Goal: Task Accomplishment & Management: Use online tool/utility

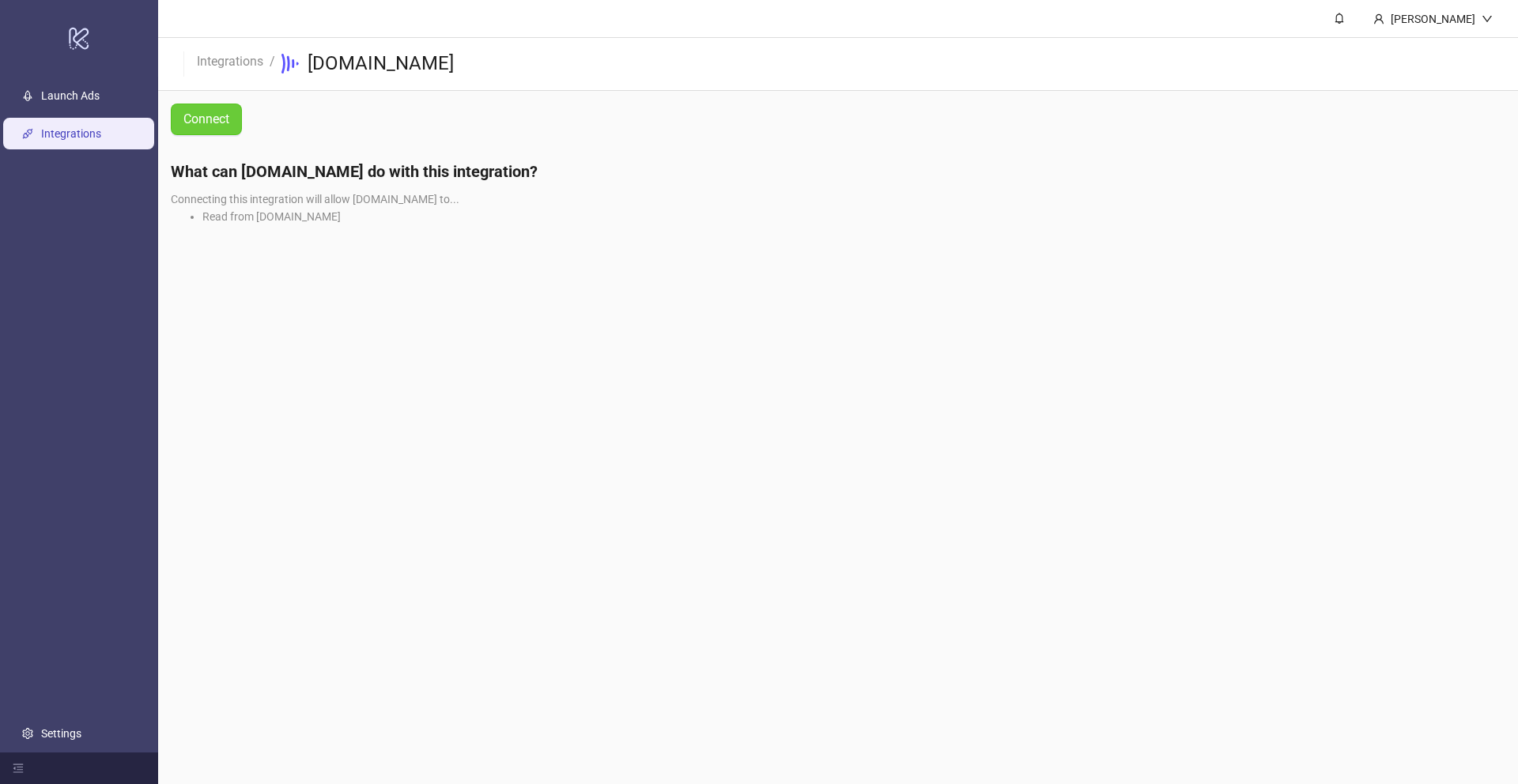
click at [226, 116] on span "Connect" at bounding box center [207, 119] width 46 height 14
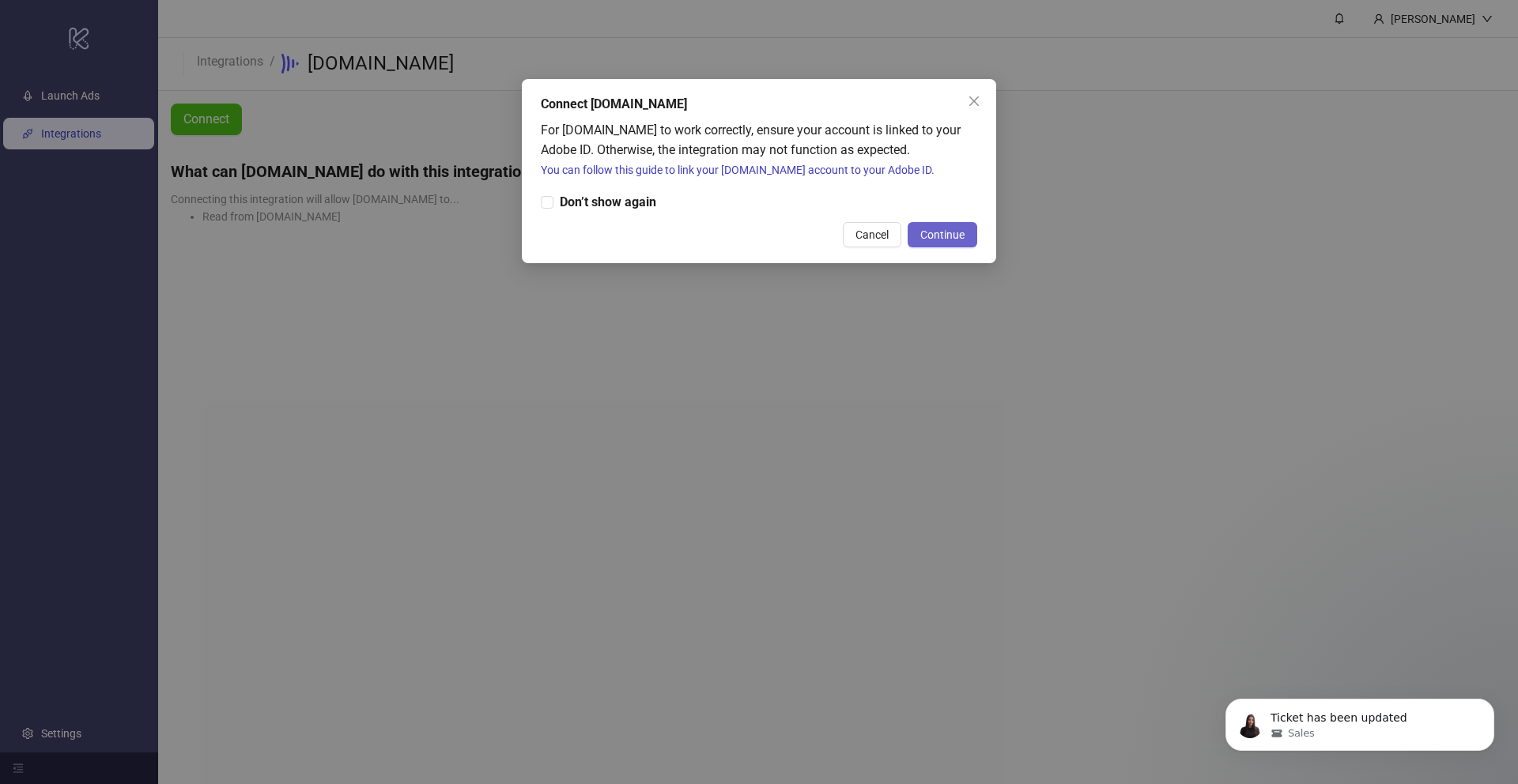
click at [933, 229] on span "Continue" at bounding box center [942, 234] width 44 height 12
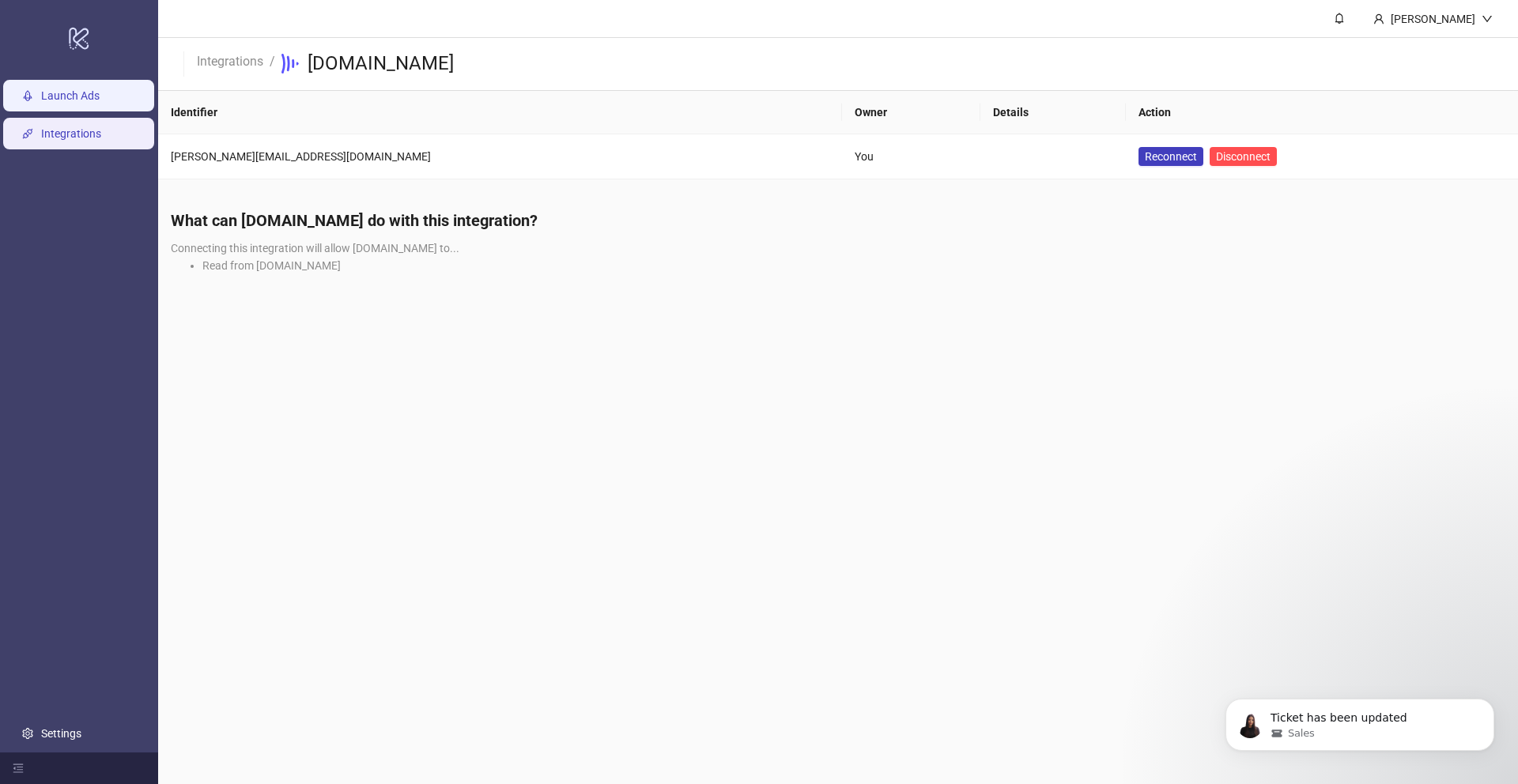
click at [85, 89] on link "Launch Ads" at bounding box center [70, 95] width 58 height 12
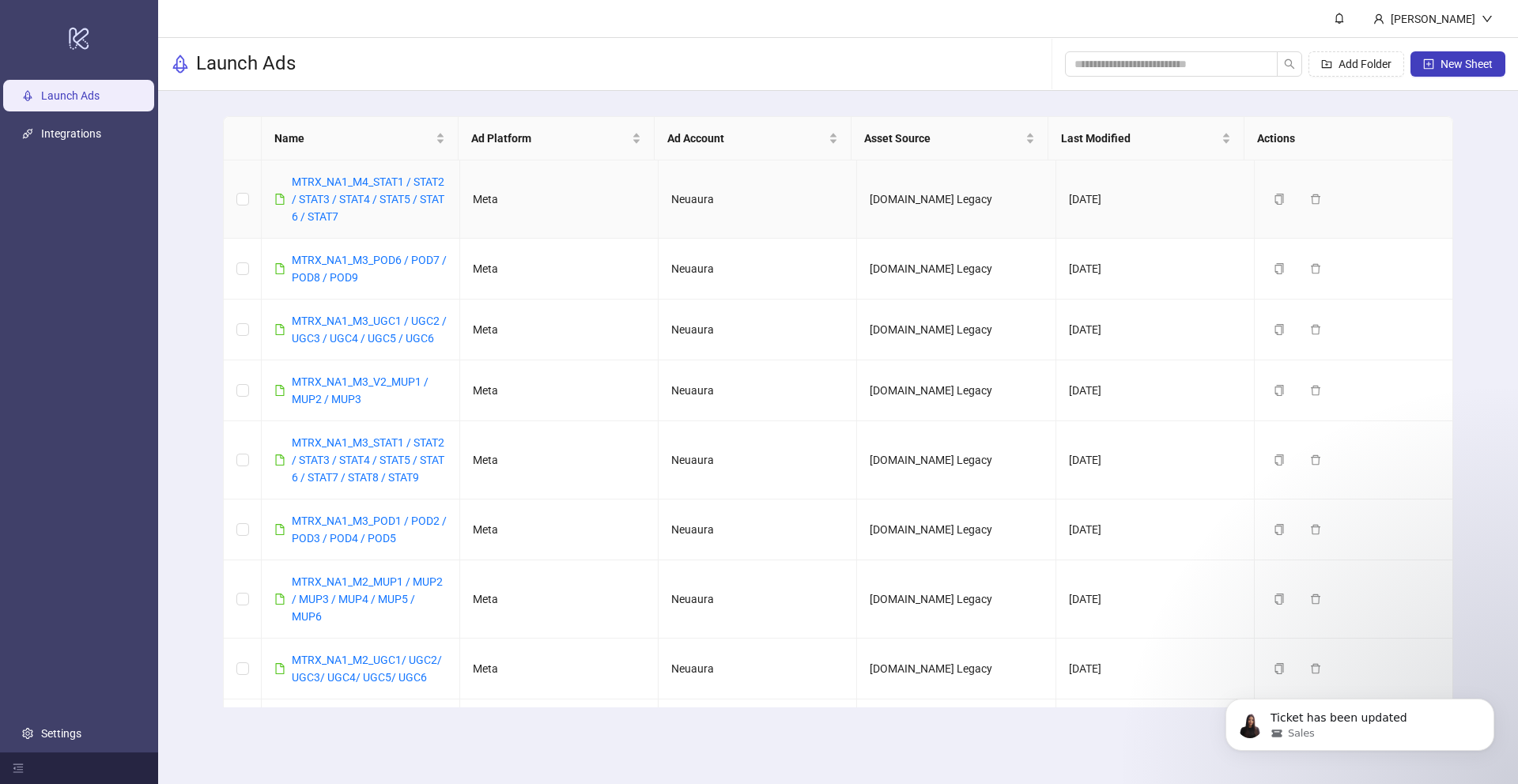
click at [363, 207] on div "MTRX_NA1_M4_STAT1 / STAT2 / STAT3 / STAT4 / STAT5 / STAT 6 / STAT7" at bounding box center [369, 199] width 155 height 53
click at [1453, 54] on button "New Sheet" at bounding box center [1458, 64] width 95 height 25
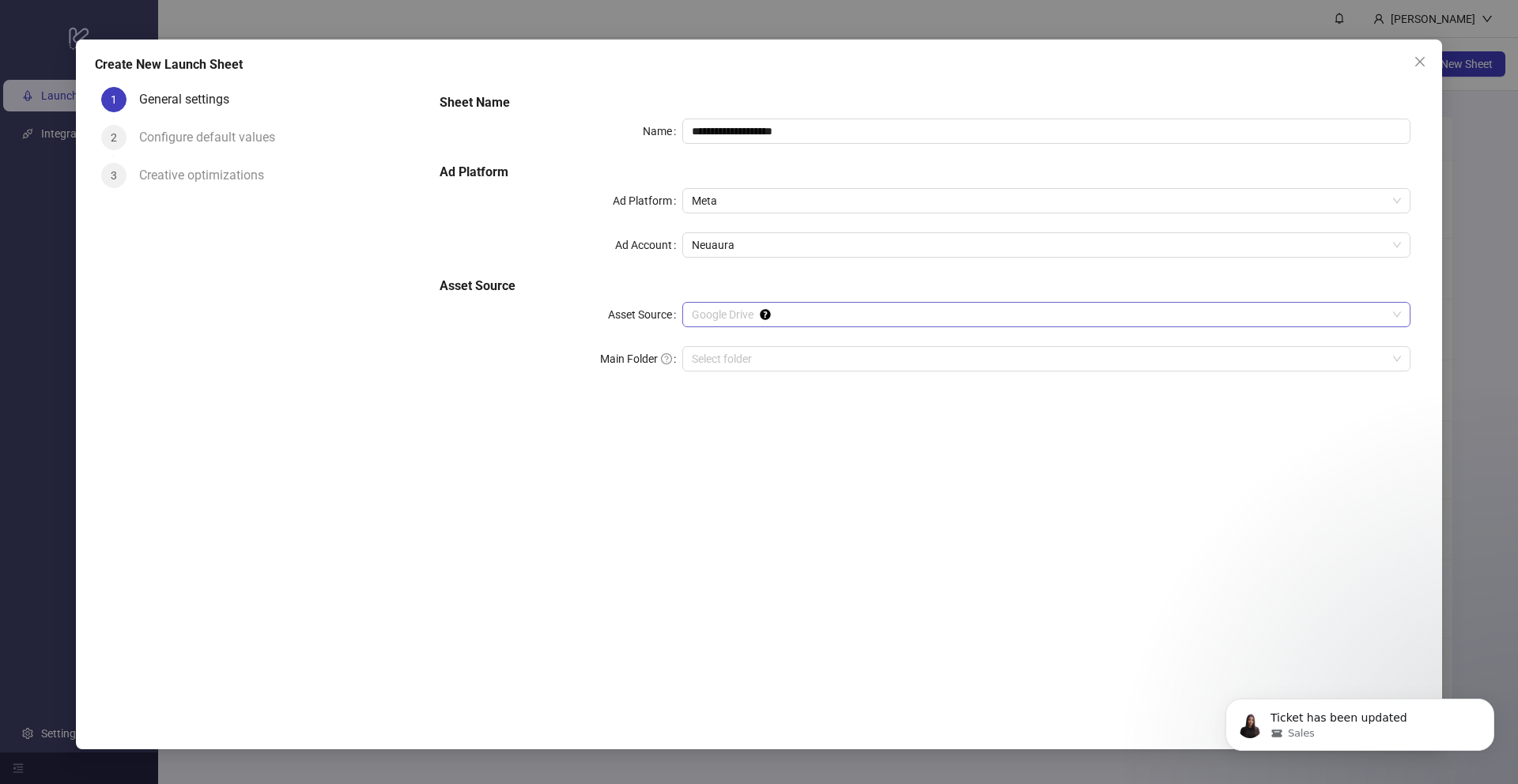
click at [818, 324] on span "Google Drive" at bounding box center [1046, 315] width 710 height 24
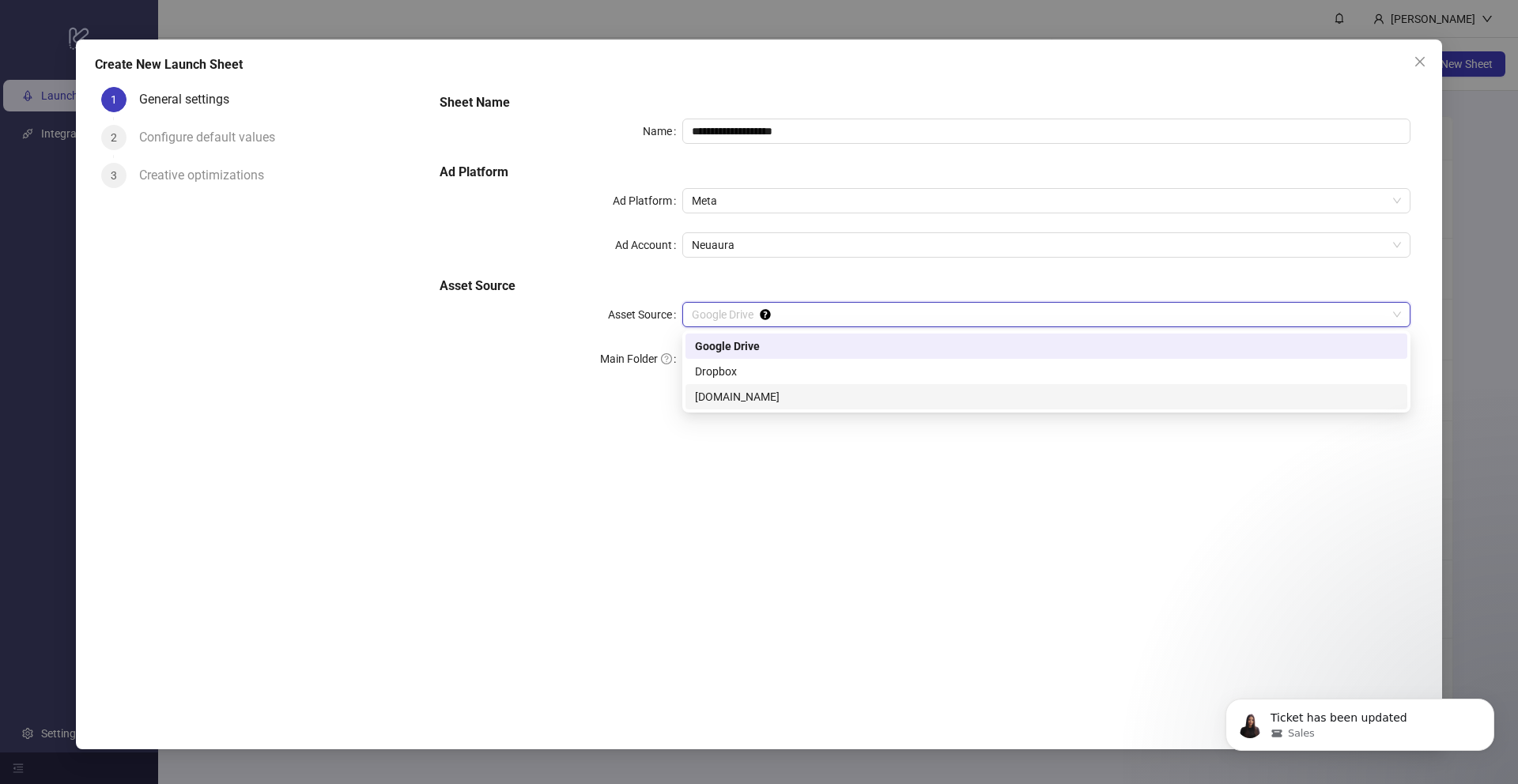
click at [755, 394] on div "[DOMAIN_NAME]" at bounding box center [1046, 397] width 703 height 17
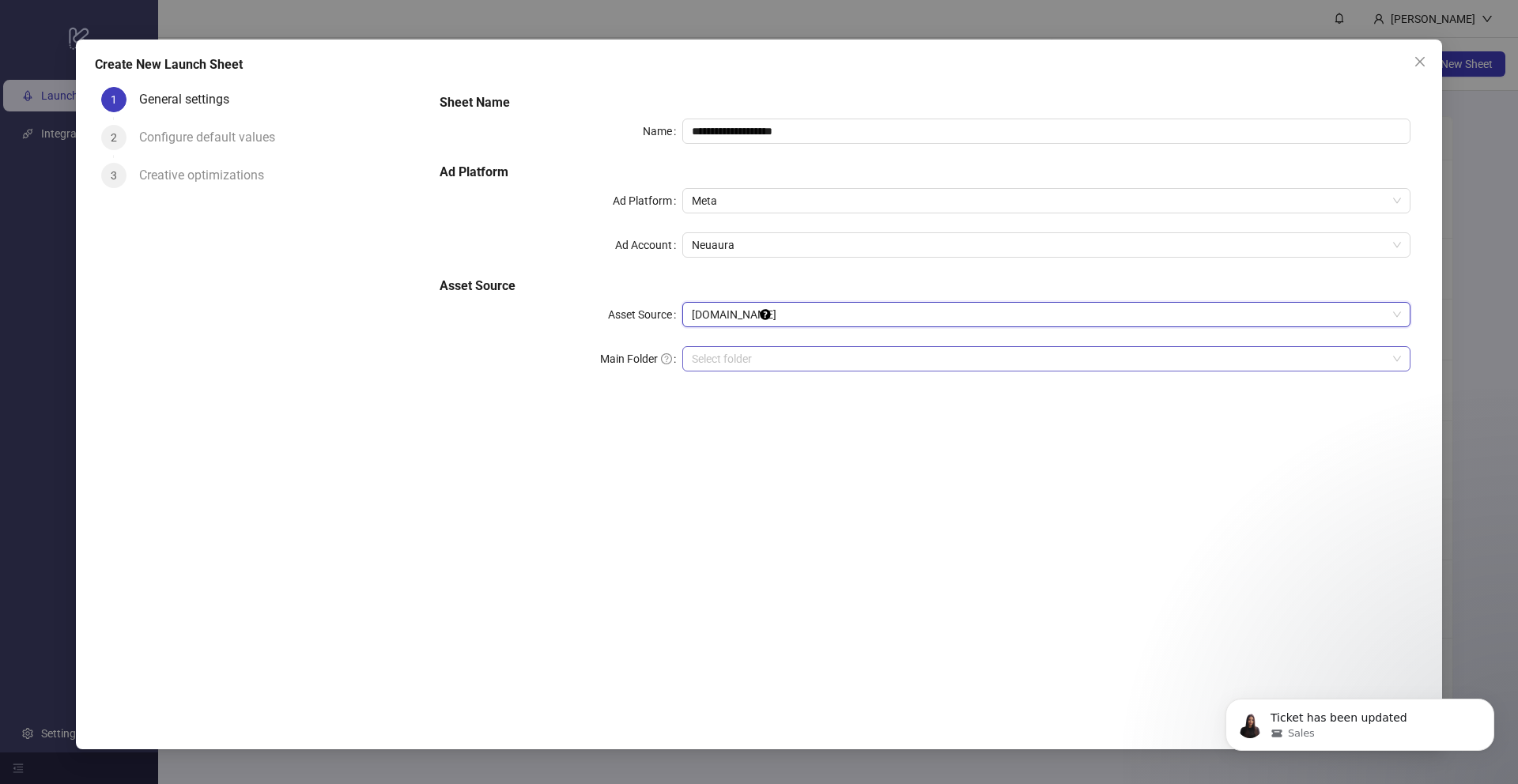
click at [767, 352] on input "search" at bounding box center [1039, 359] width 695 height 24
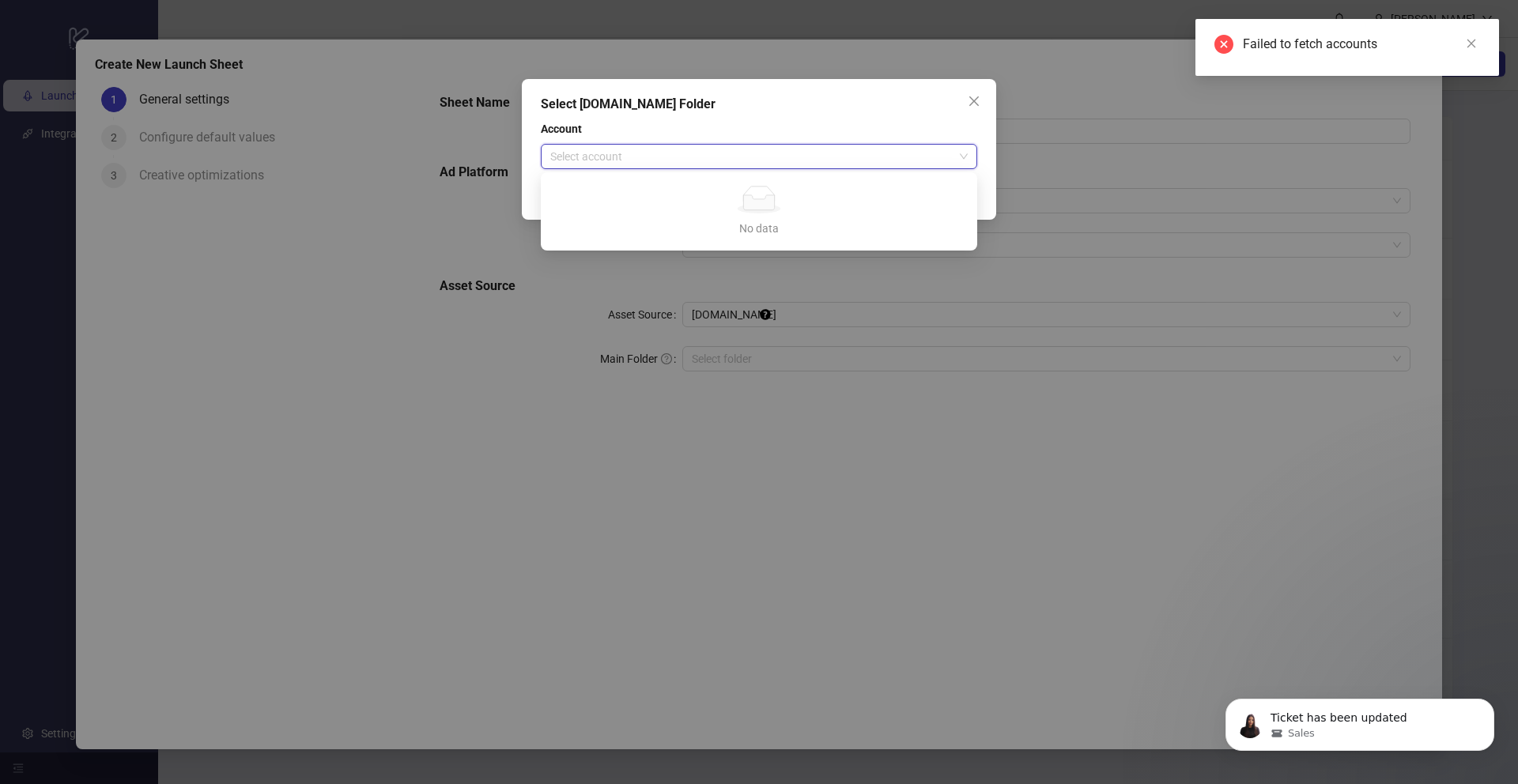
drag, startPoint x: 732, startPoint y: 167, endPoint x: 737, endPoint y: 153, distance: 14.9
click at [736, 158] on input "search" at bounding box center [752, 156] width 404 height 24
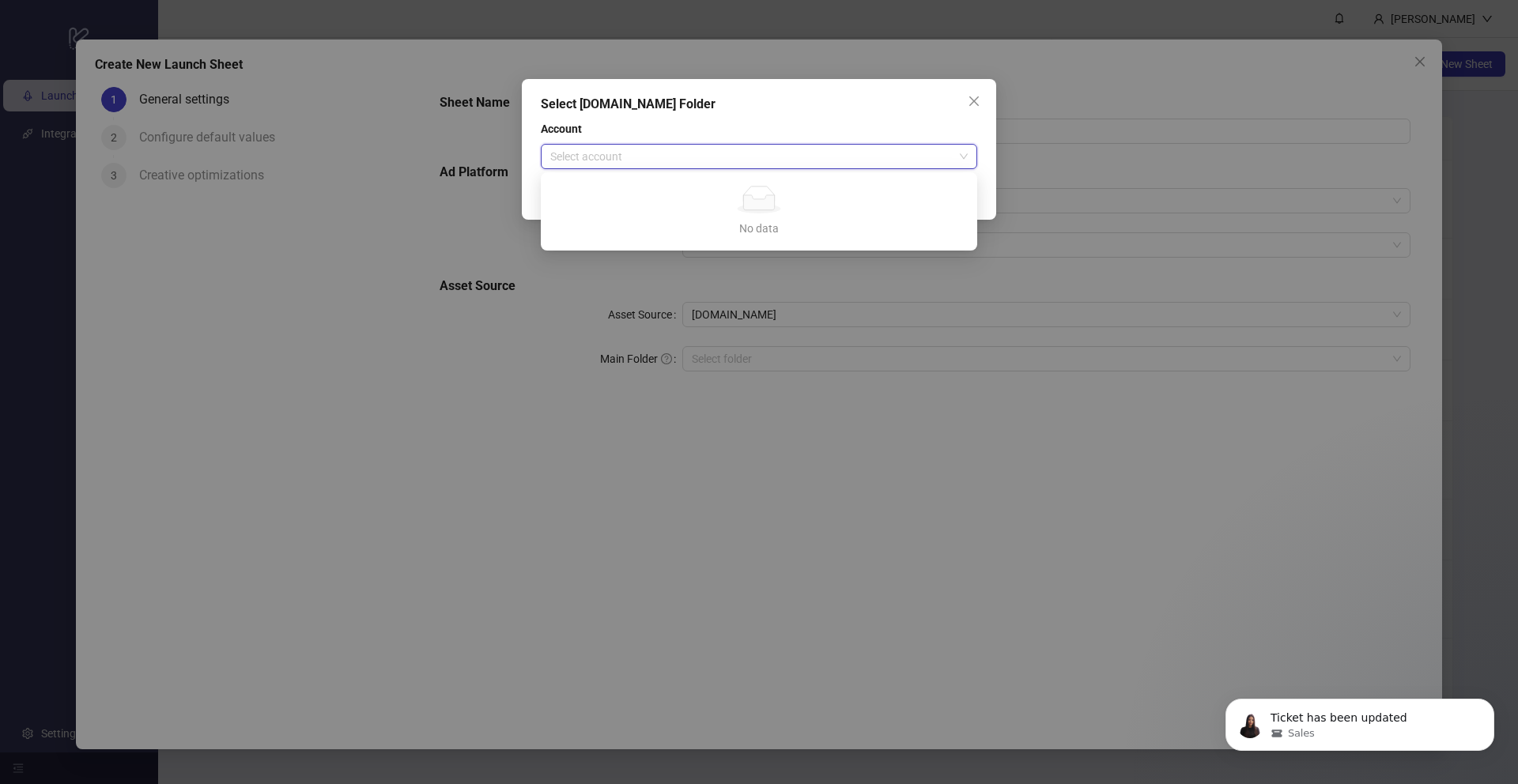
click at [1485, 337] on div "Select Frame.io Folder Account Select account Cancel OK" at bounding box center [759, 392] width 1518 height 784
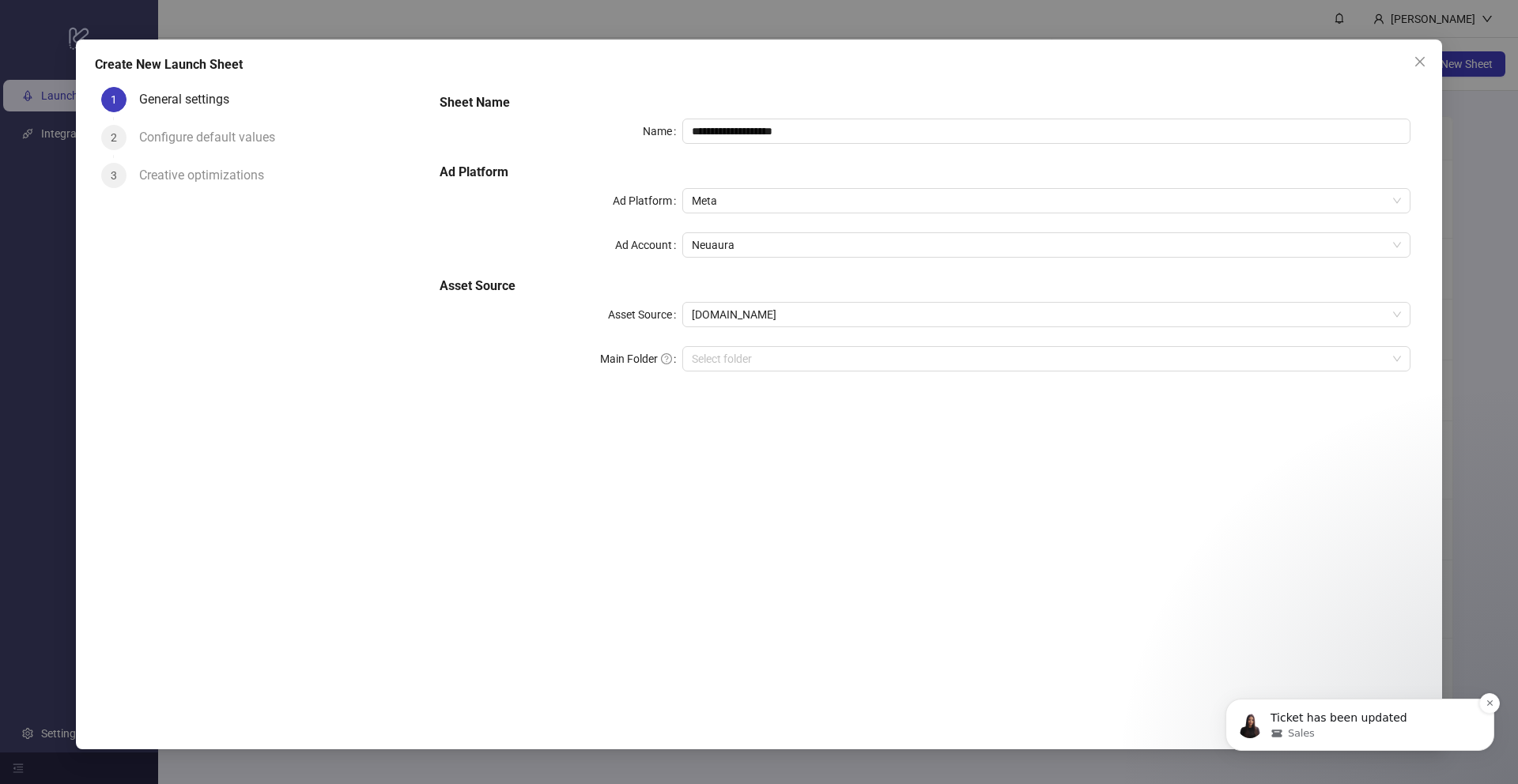
click at [1419, 722] on p "Ticket has been updated" at bounding box center [1372, 718] width 204 height 16
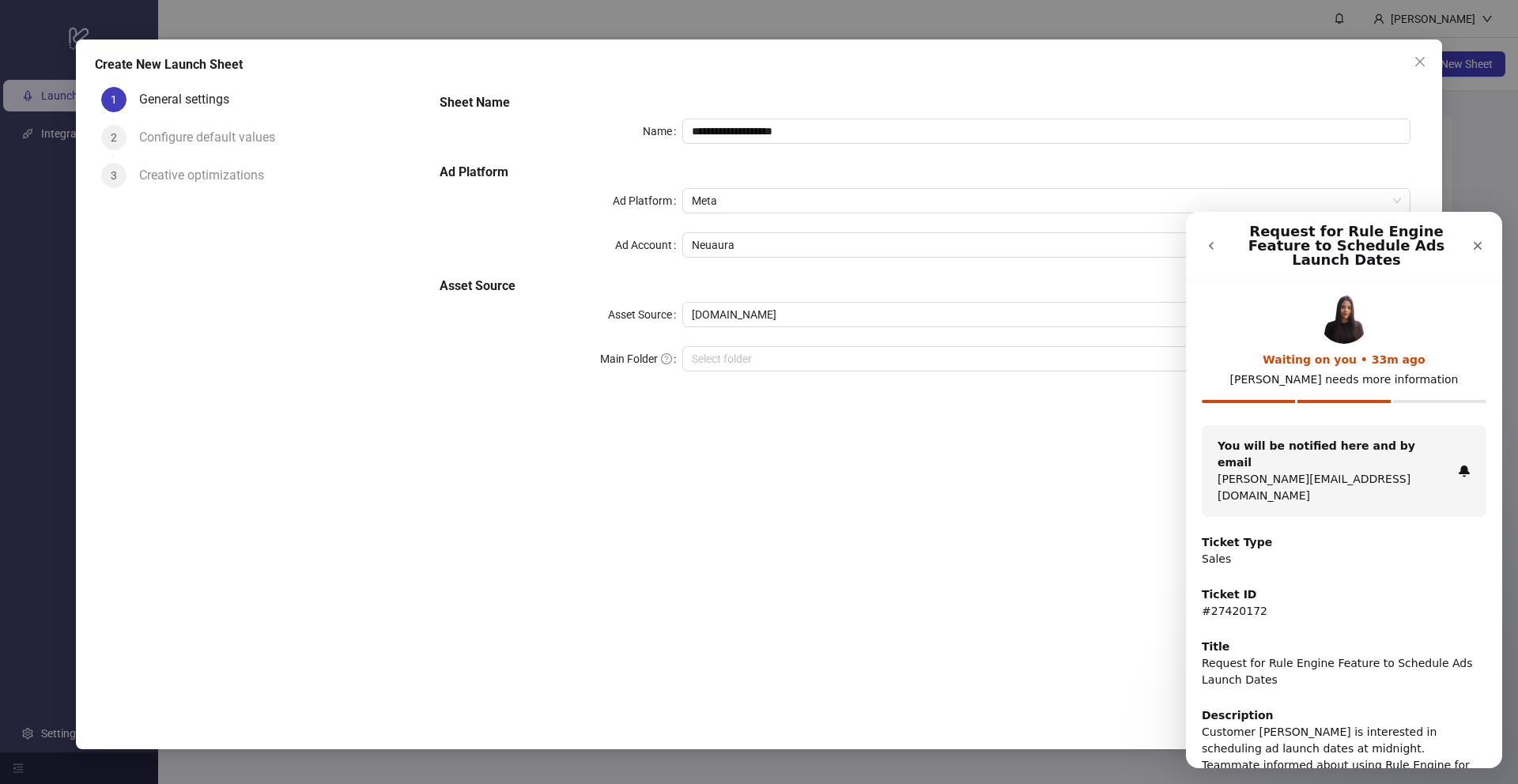
click at [1208, 241] on icon "go back" at bounding box center [1211, 245] width 12 height 12
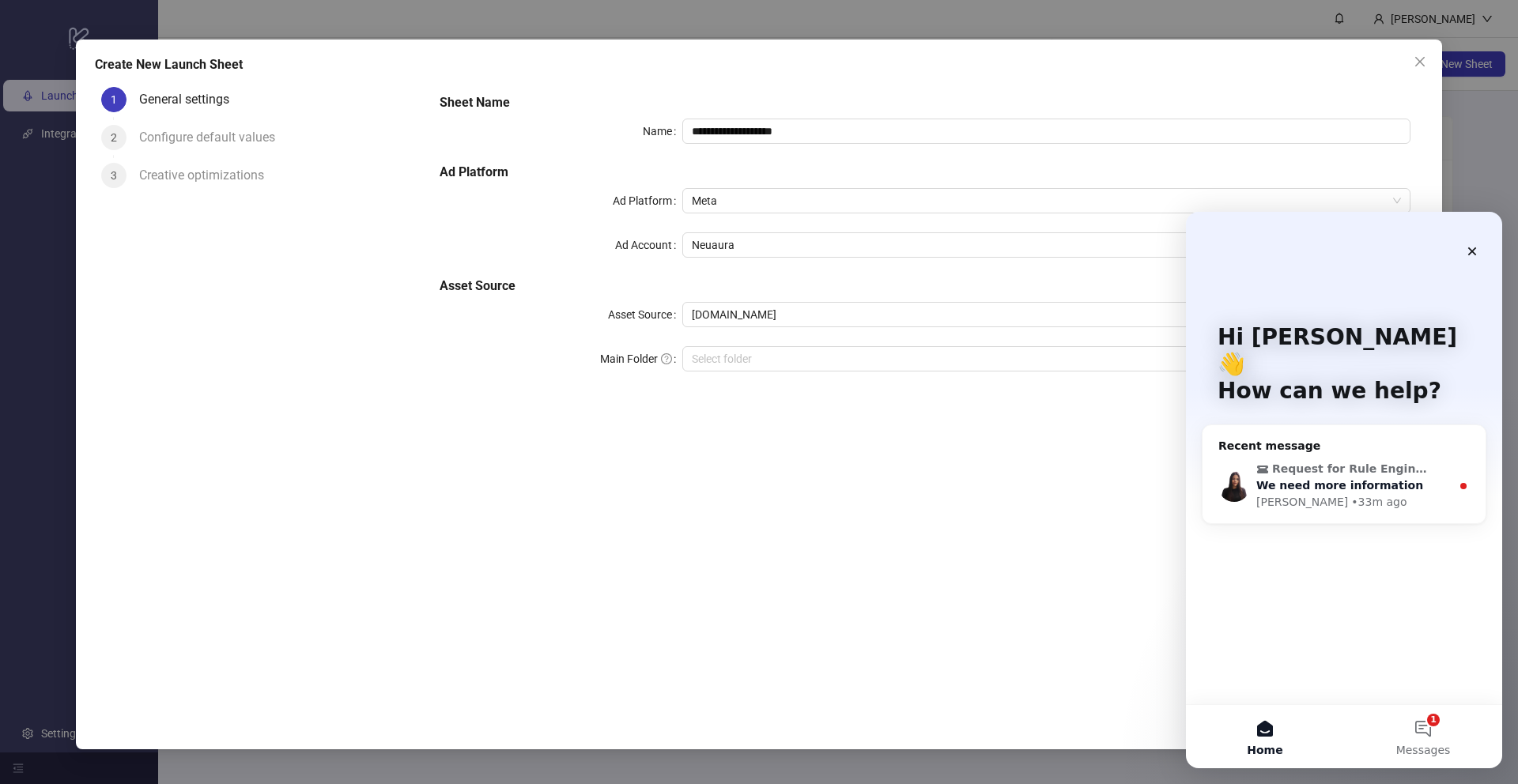
click at [1389, 461] on span "Request for Rule Engine Feature to Schedule Ads Launch Dates" at bounding box center [1353, 468] width 161 height 16
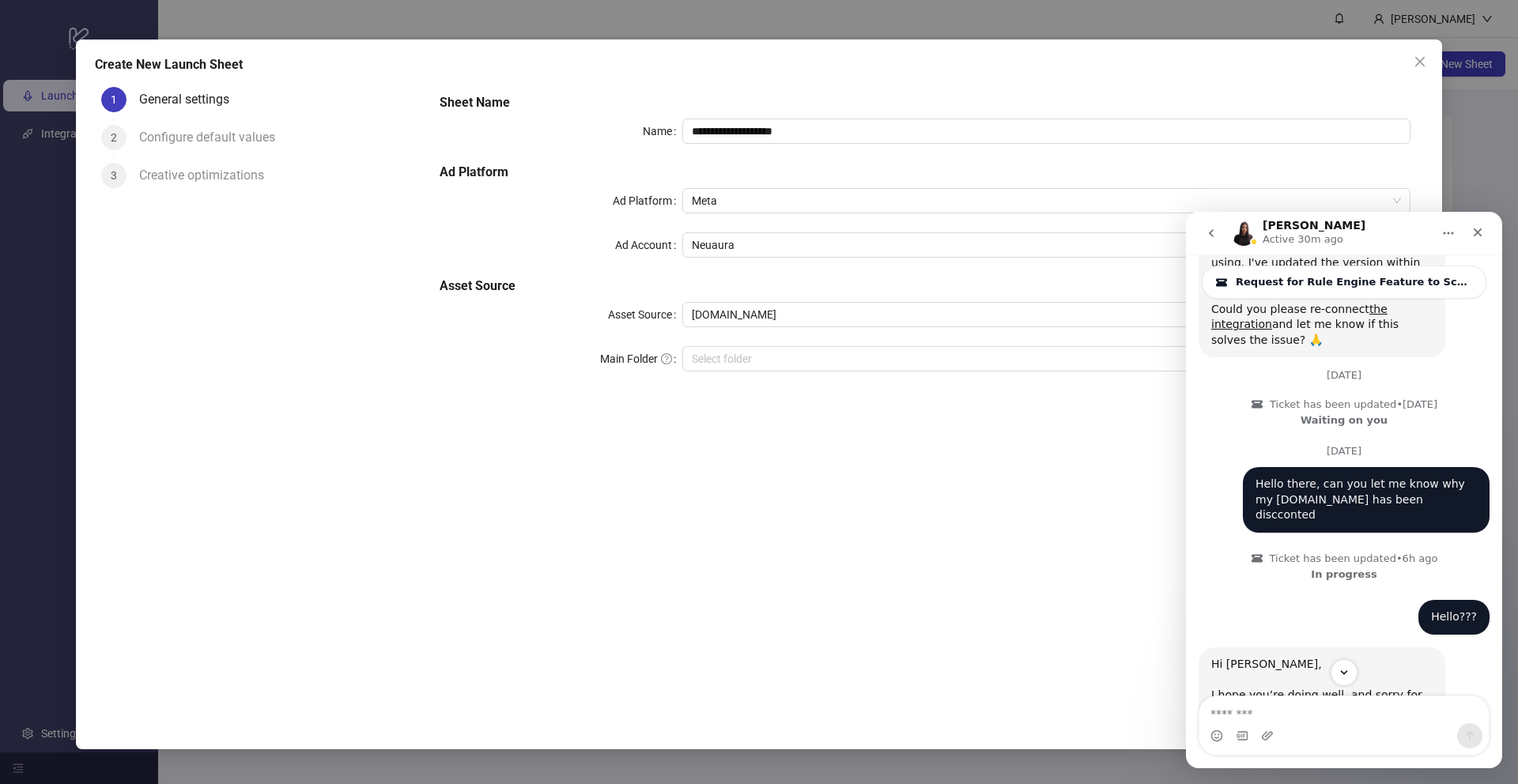
scroll to position [1744, 0]
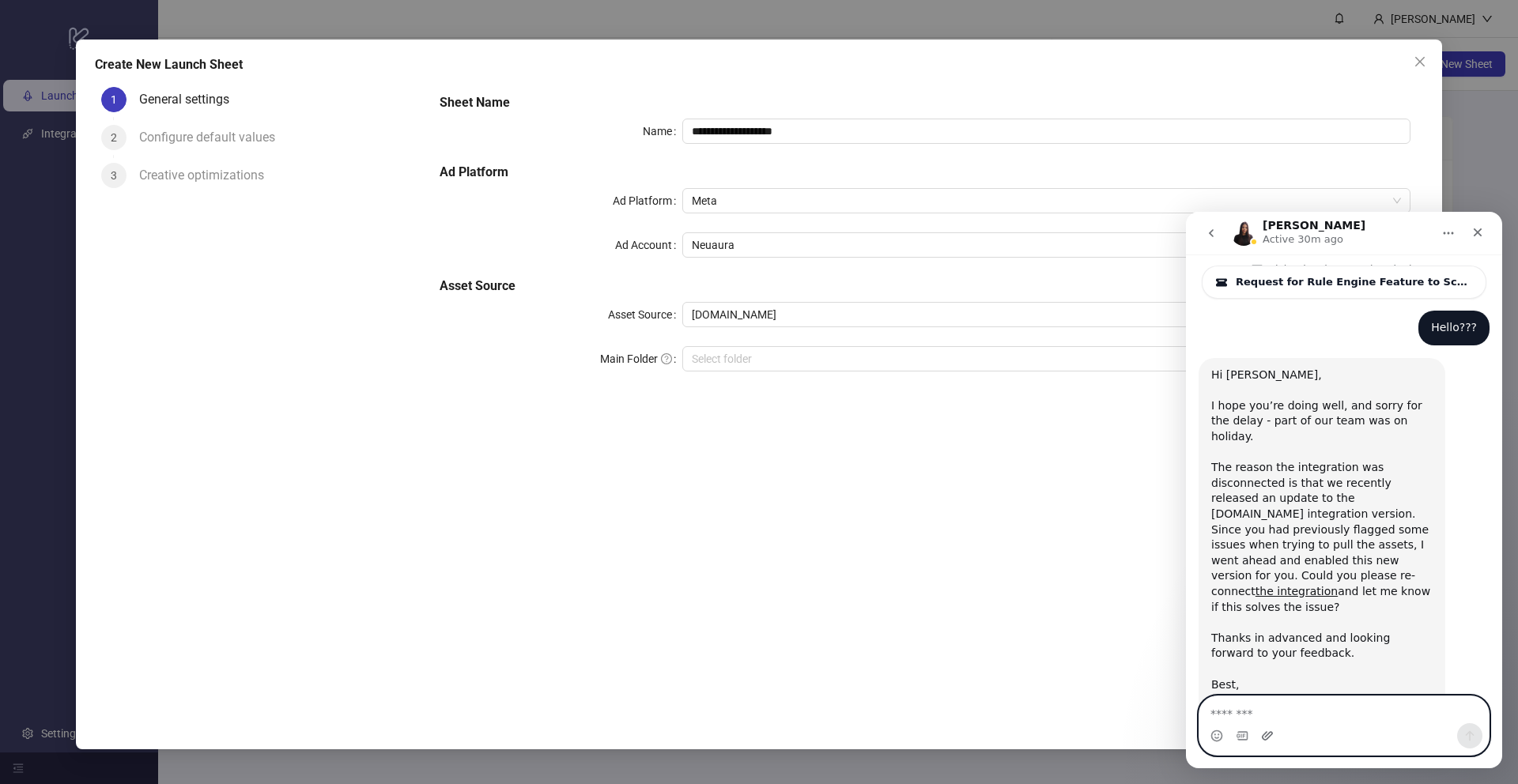
click at [1263, 731] on icon "Upload attachment" at bounding box center [1267, 735] width 12 height 12
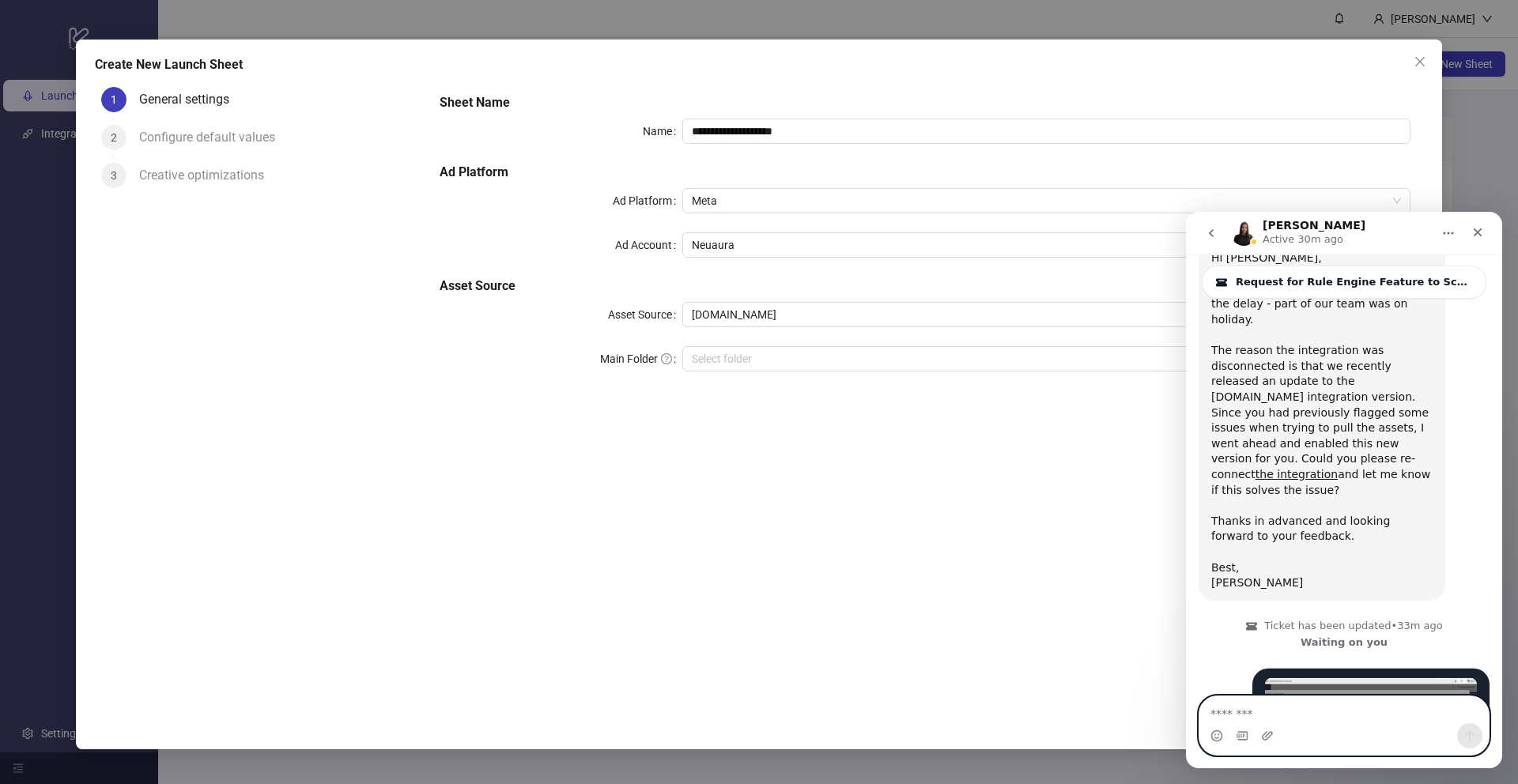
click at [1300, 696] on textarea "Message…" at bounding box center [1344, 709] width 290 height 27
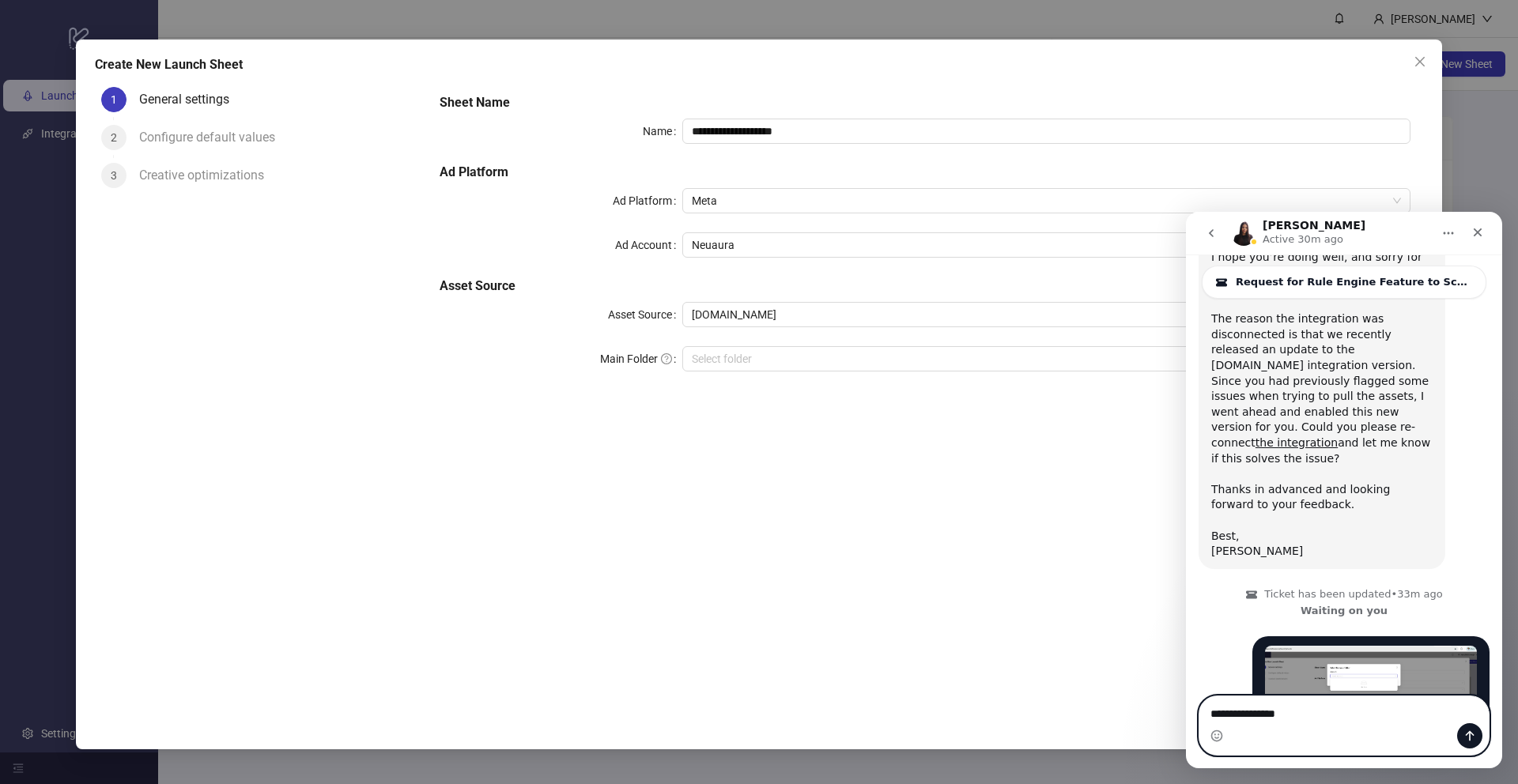
scroll to position [1919, 0]
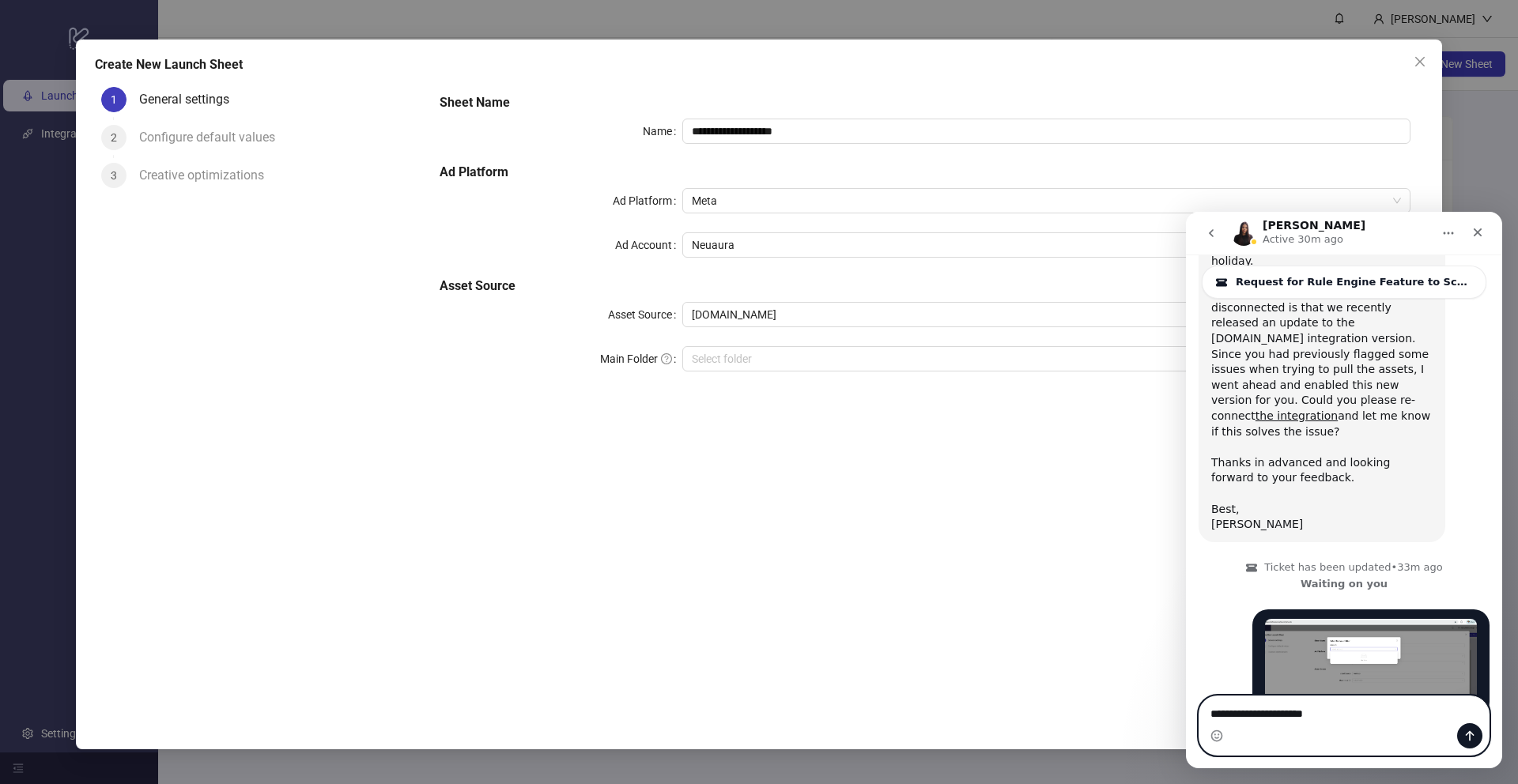
type textarea "**********"
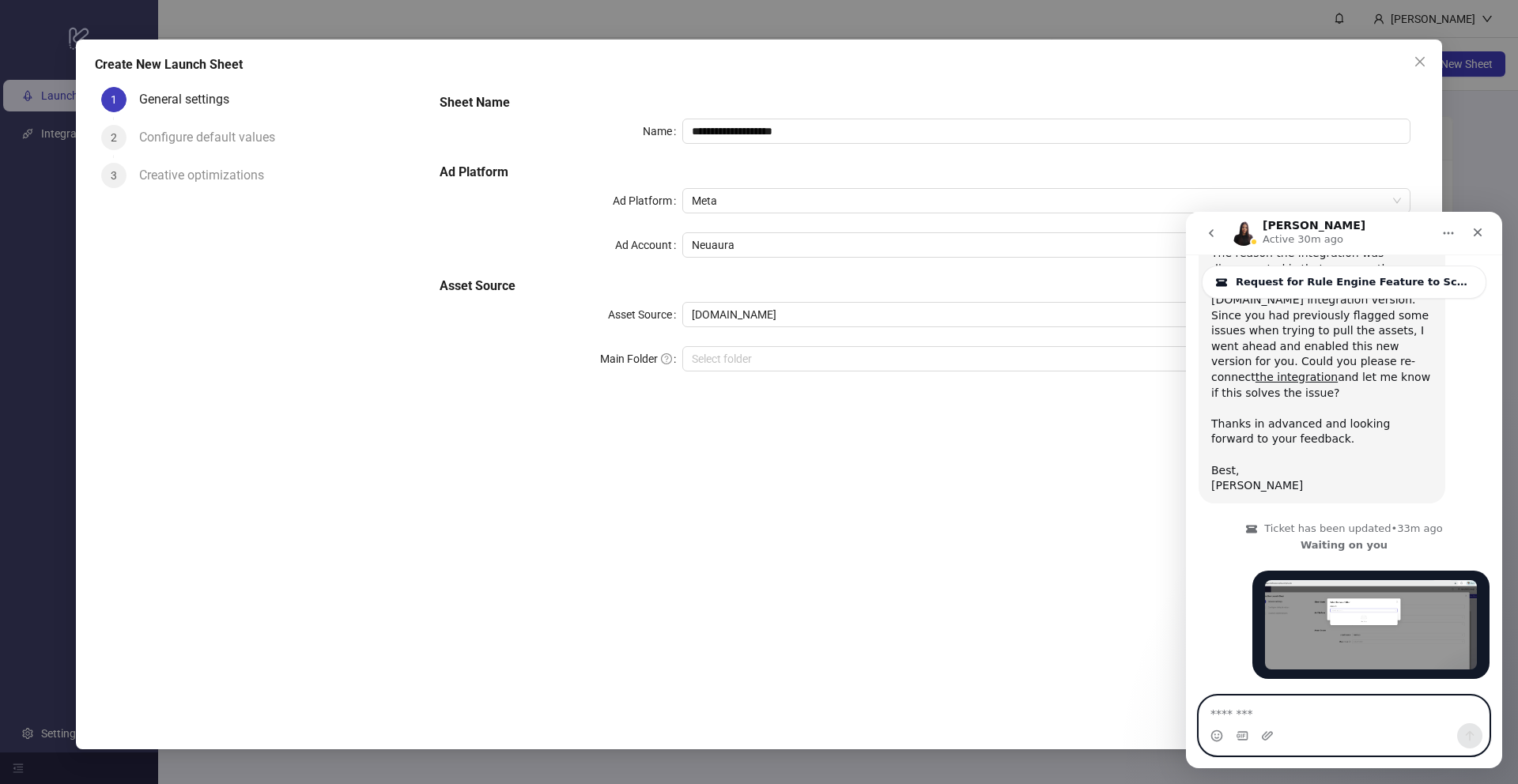
scroll to position [1967, 0]
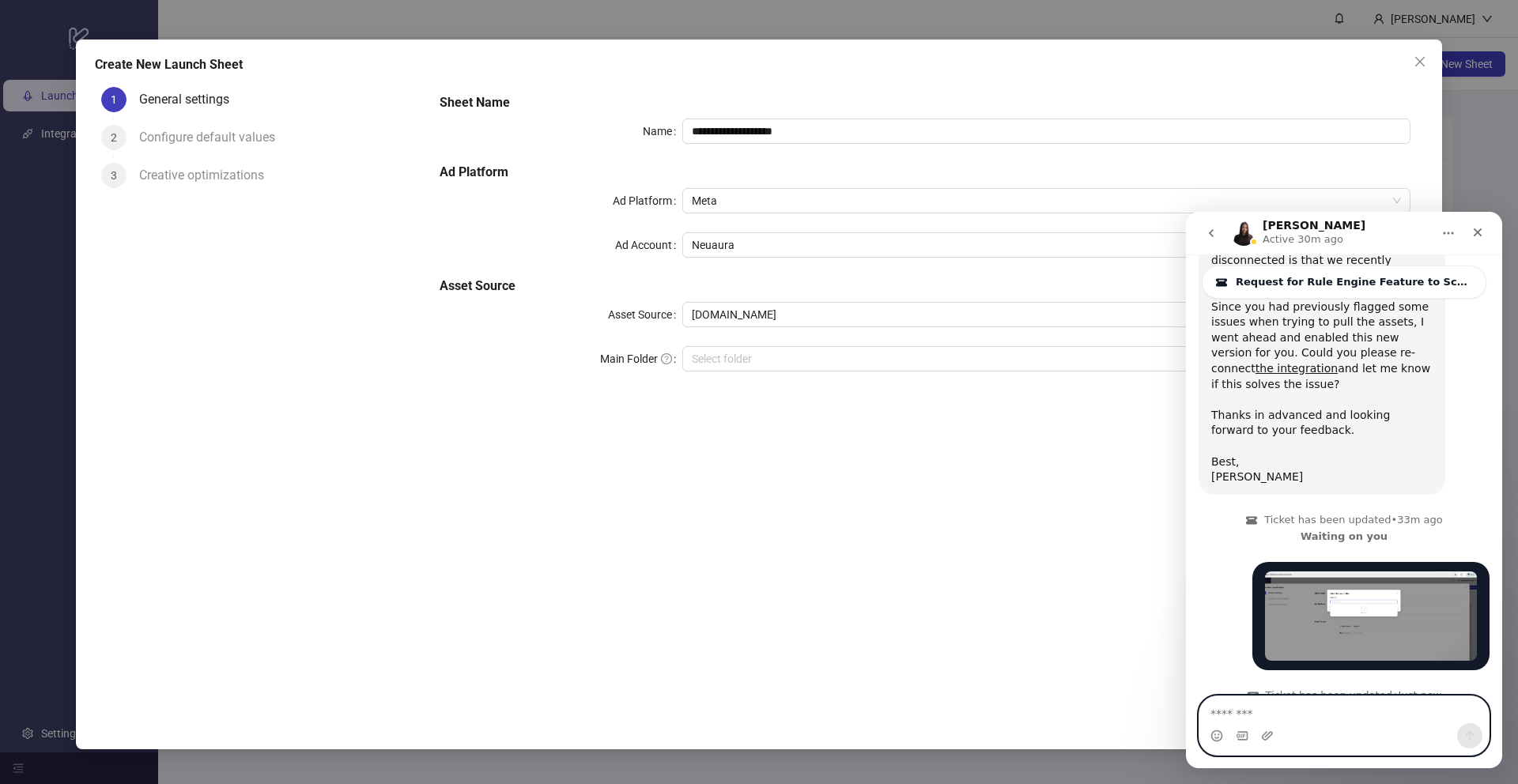
click at [1316, 709] on textarea "Message…" at bounding box center [1344, 709] width 290 height 27
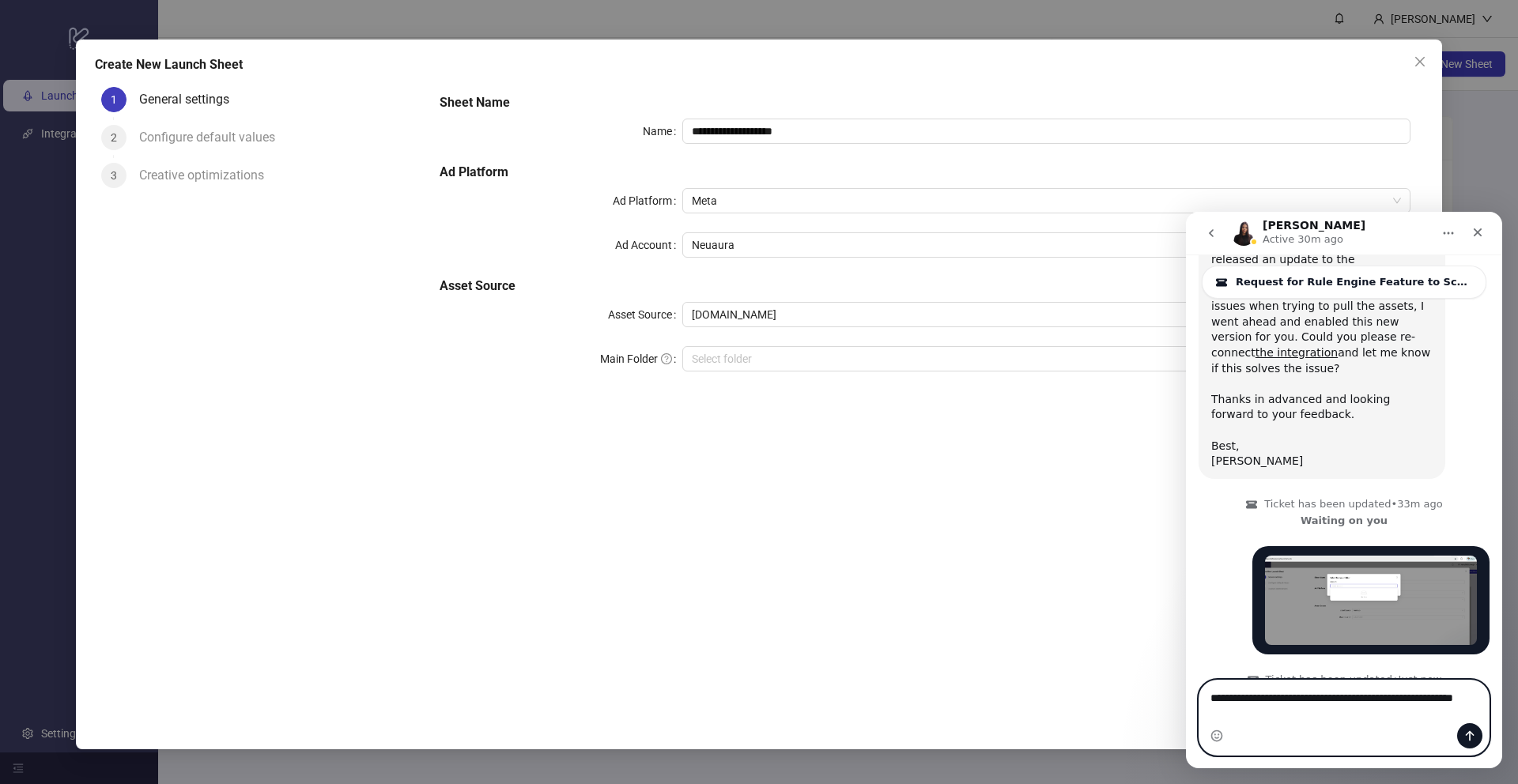
type textarea "**********"
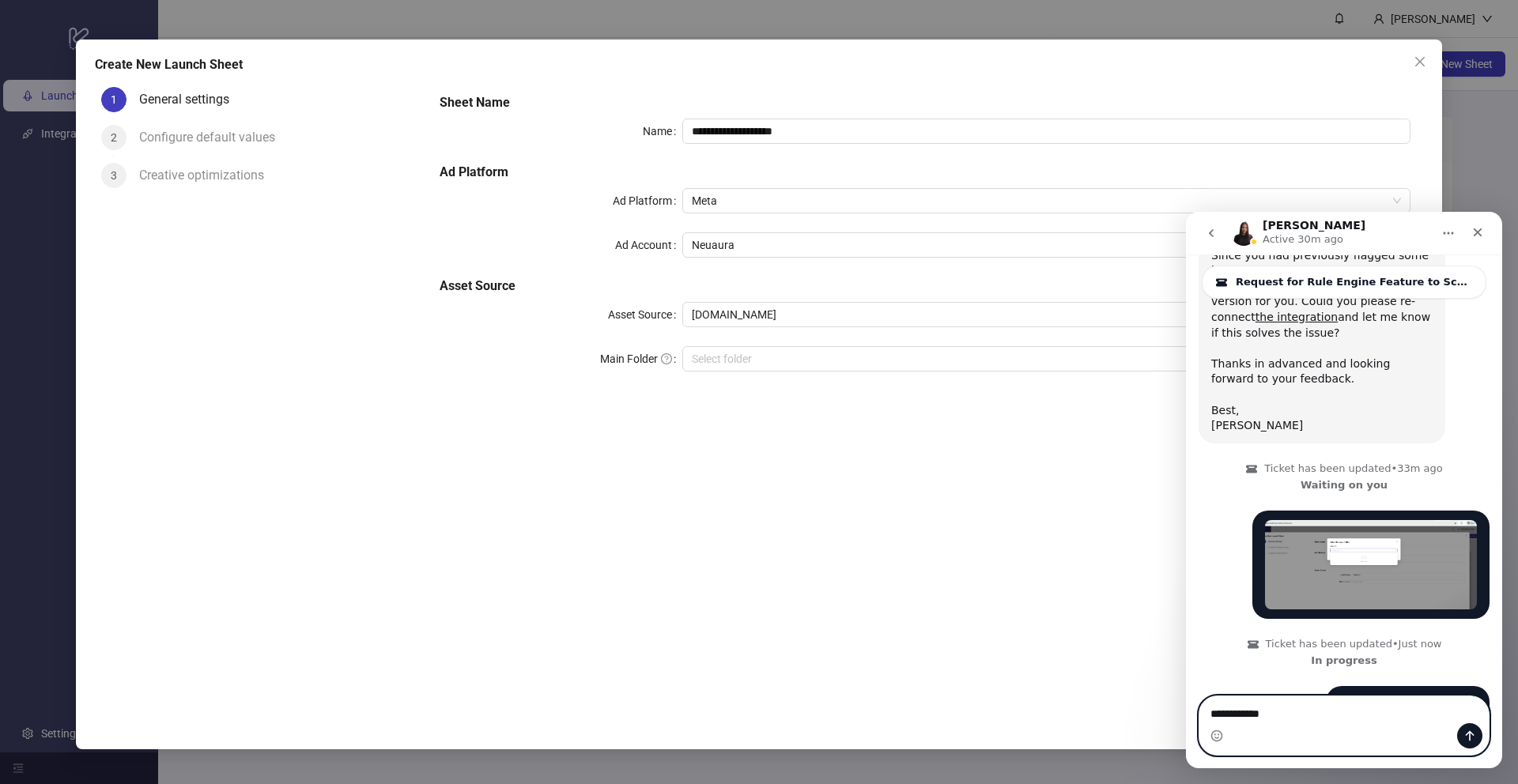
type textarea "**********"
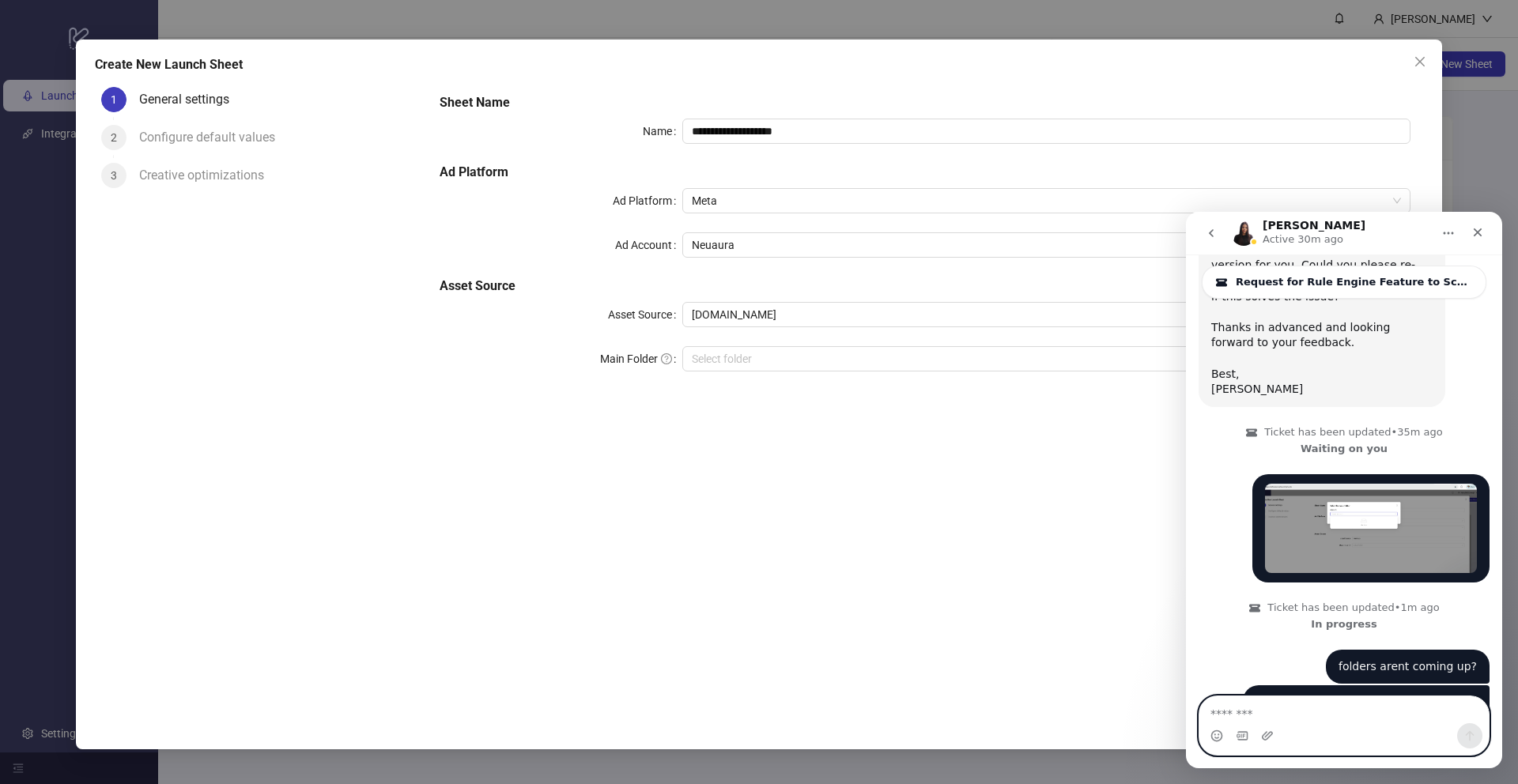
click at [1309, 702] on textarea "Message…" at bounding box center [1344, 709] width 290 height 27
type textarea "**********"
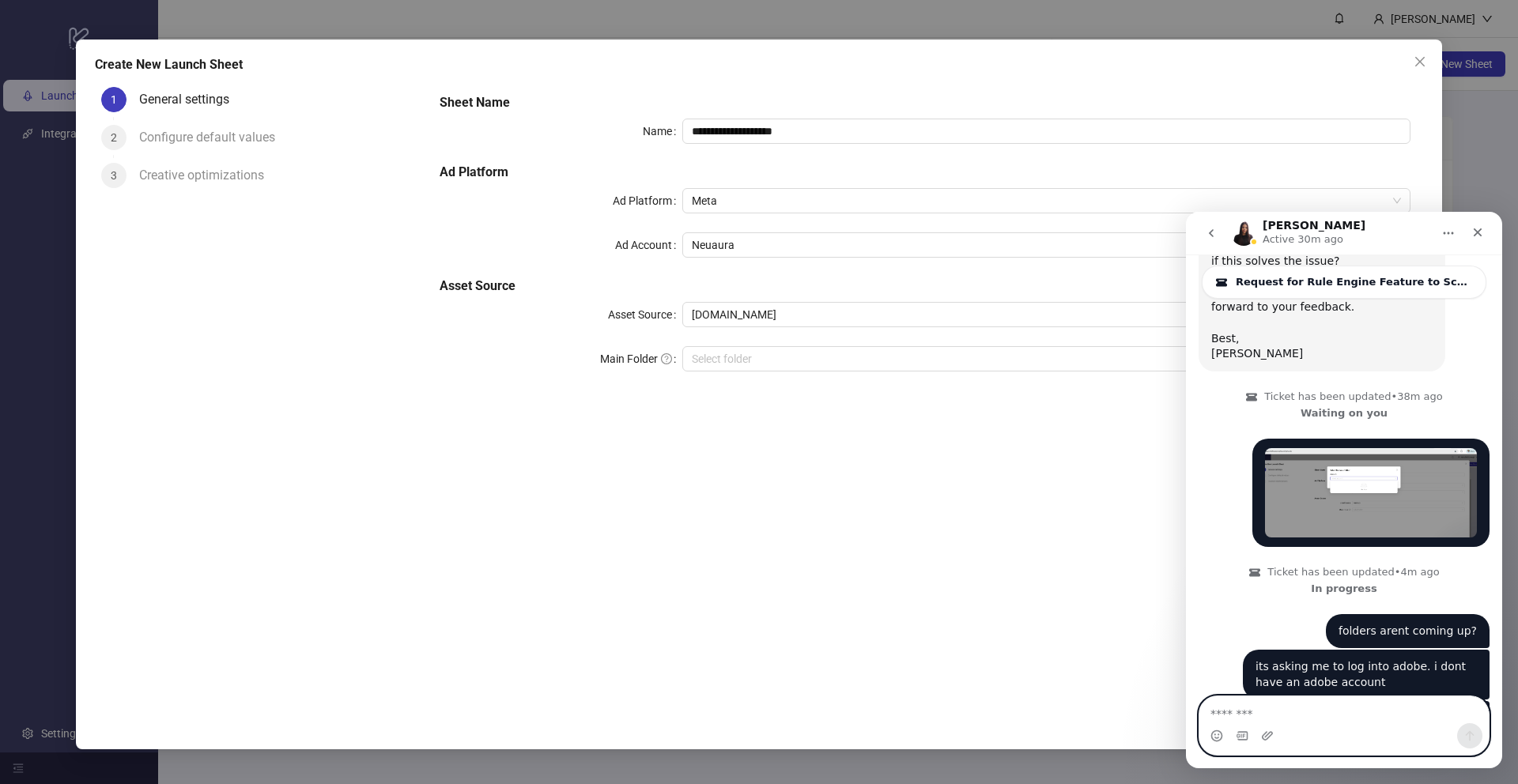
scroll to position [2090, 0]
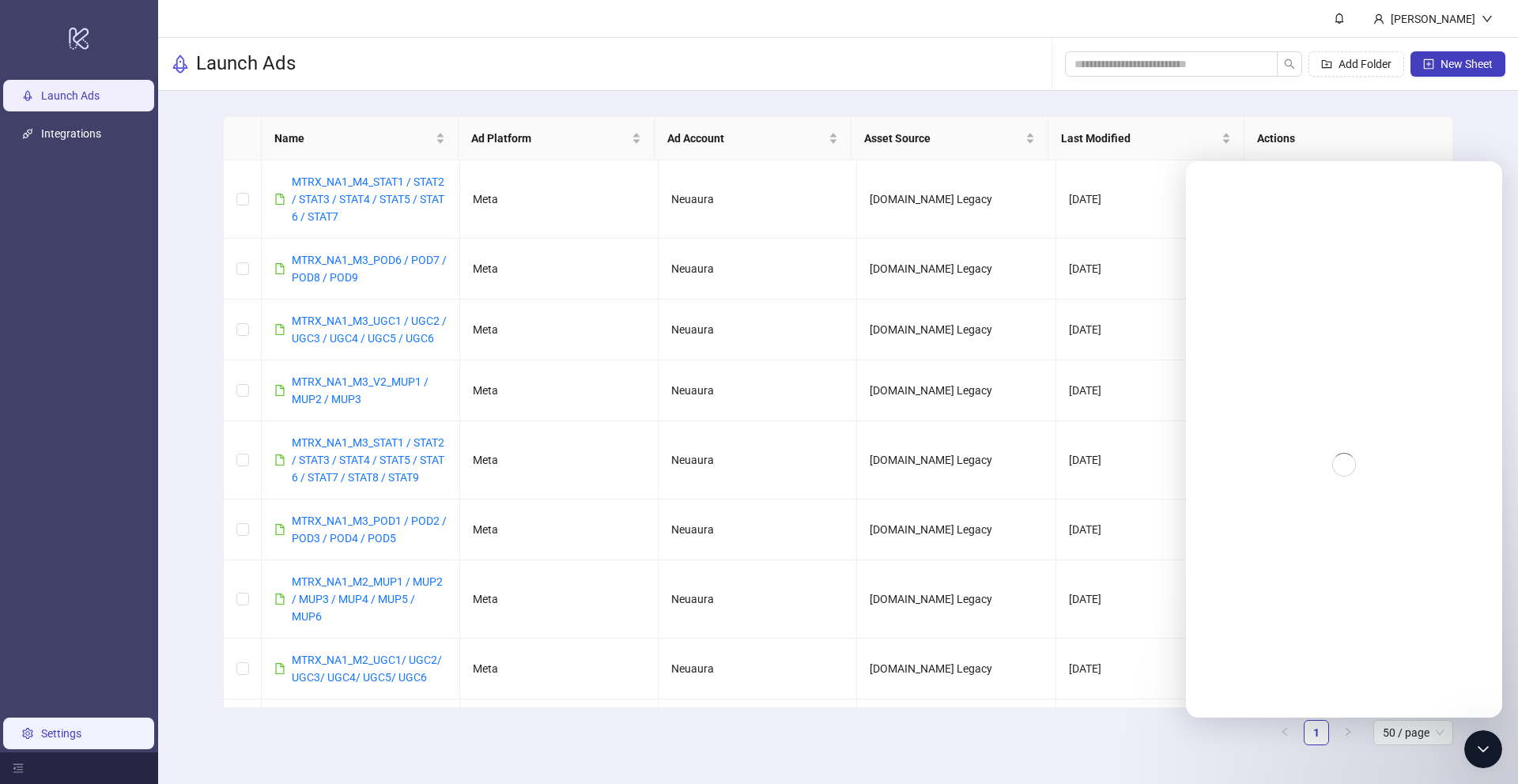
click at [61, 740] on link "Settings" at bounding box center [61, 733] width 40 height 12
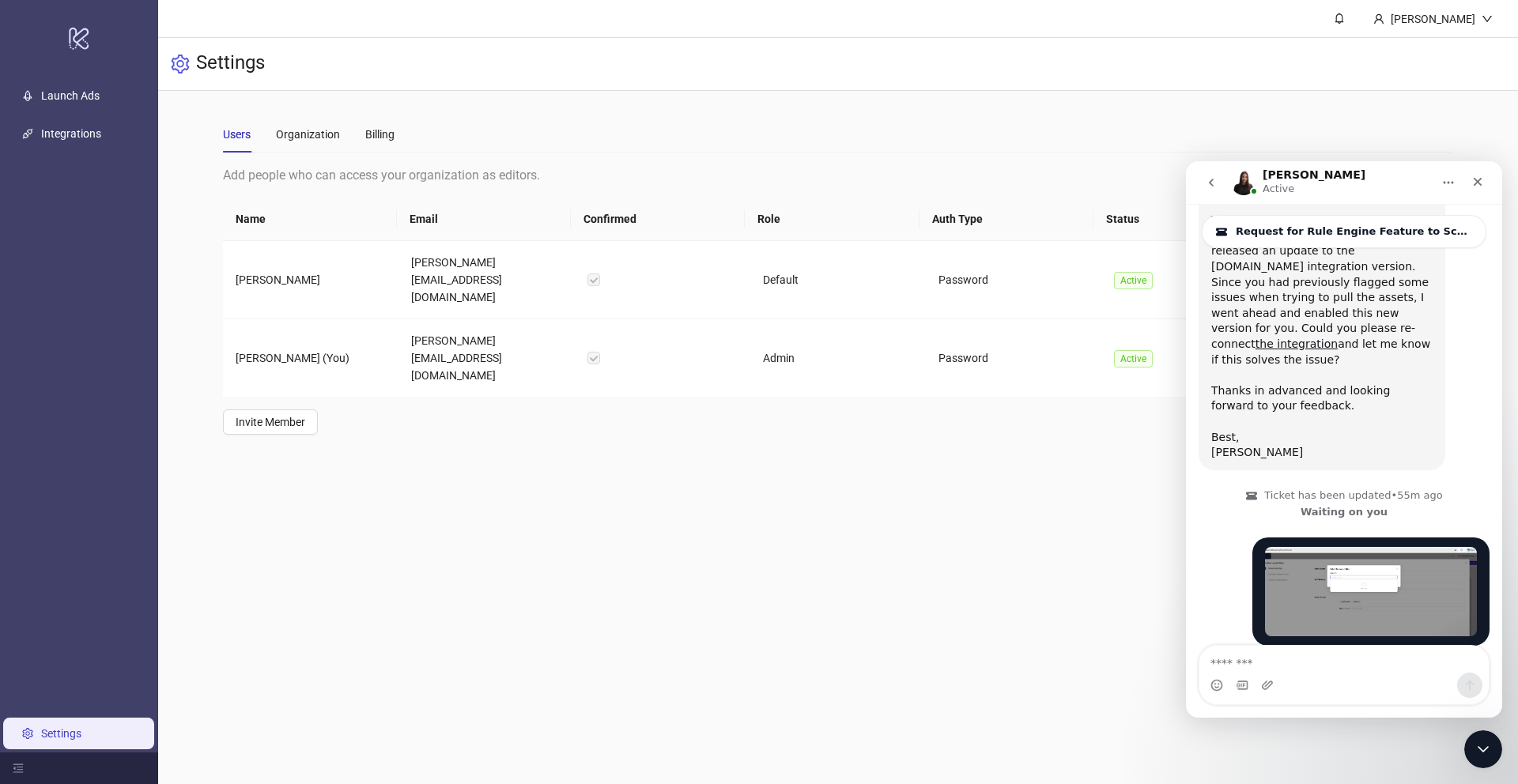
scroll to position [2090, 0]
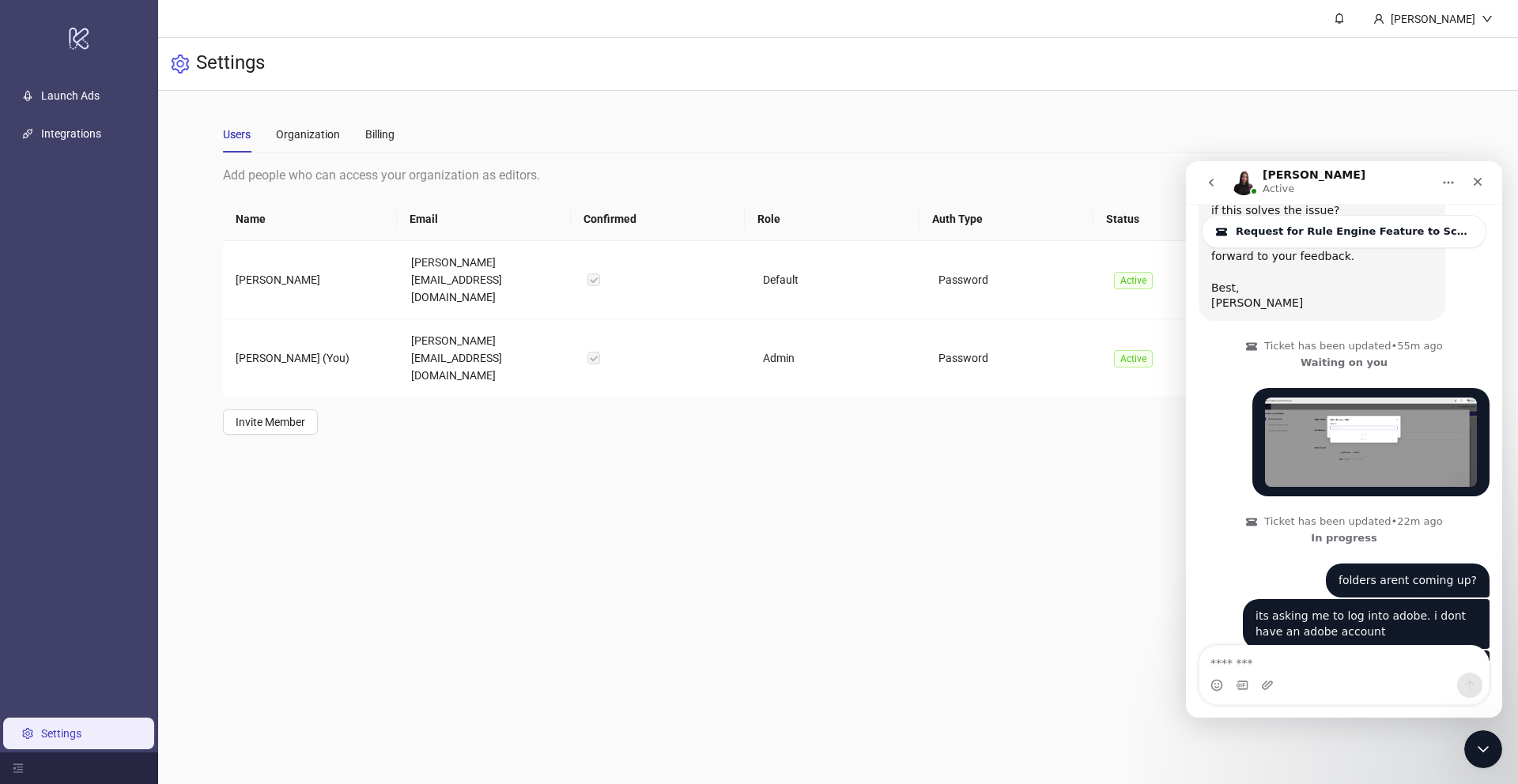
click at [61, 740] on link "Settings" at bounding box center [61, 733] width 40 height 12
click at [41, 132] on link "Integrations" at bounding box center [71, 133] width 60 height 12
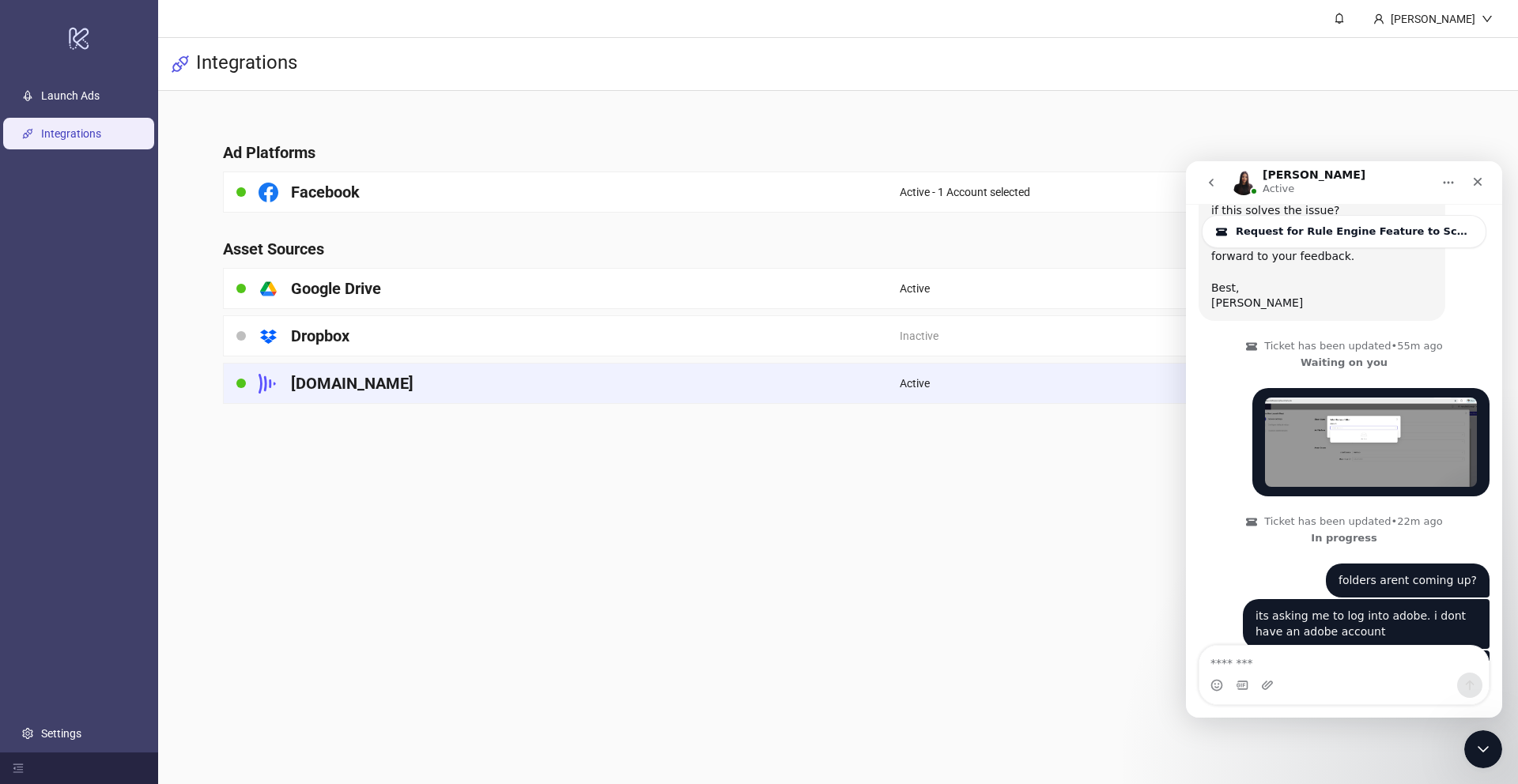
click at [317, 374] on h4 "[DOMAIN_NAME]" at bounding box center [352, 382] width 122 height 22
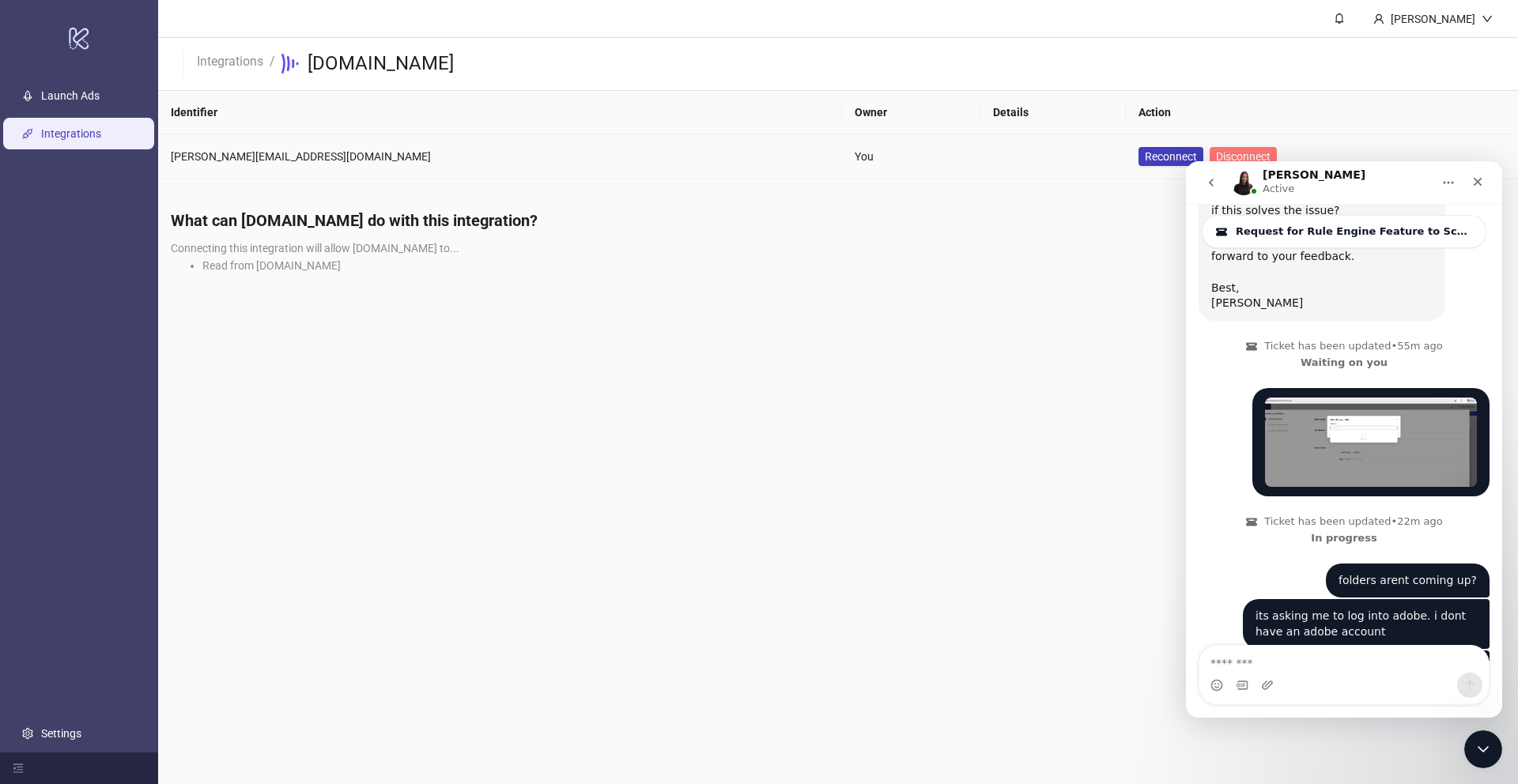
click at [1216, 161] on span "Disconnect" at bounding box center [1243, 156] width 55 height 12
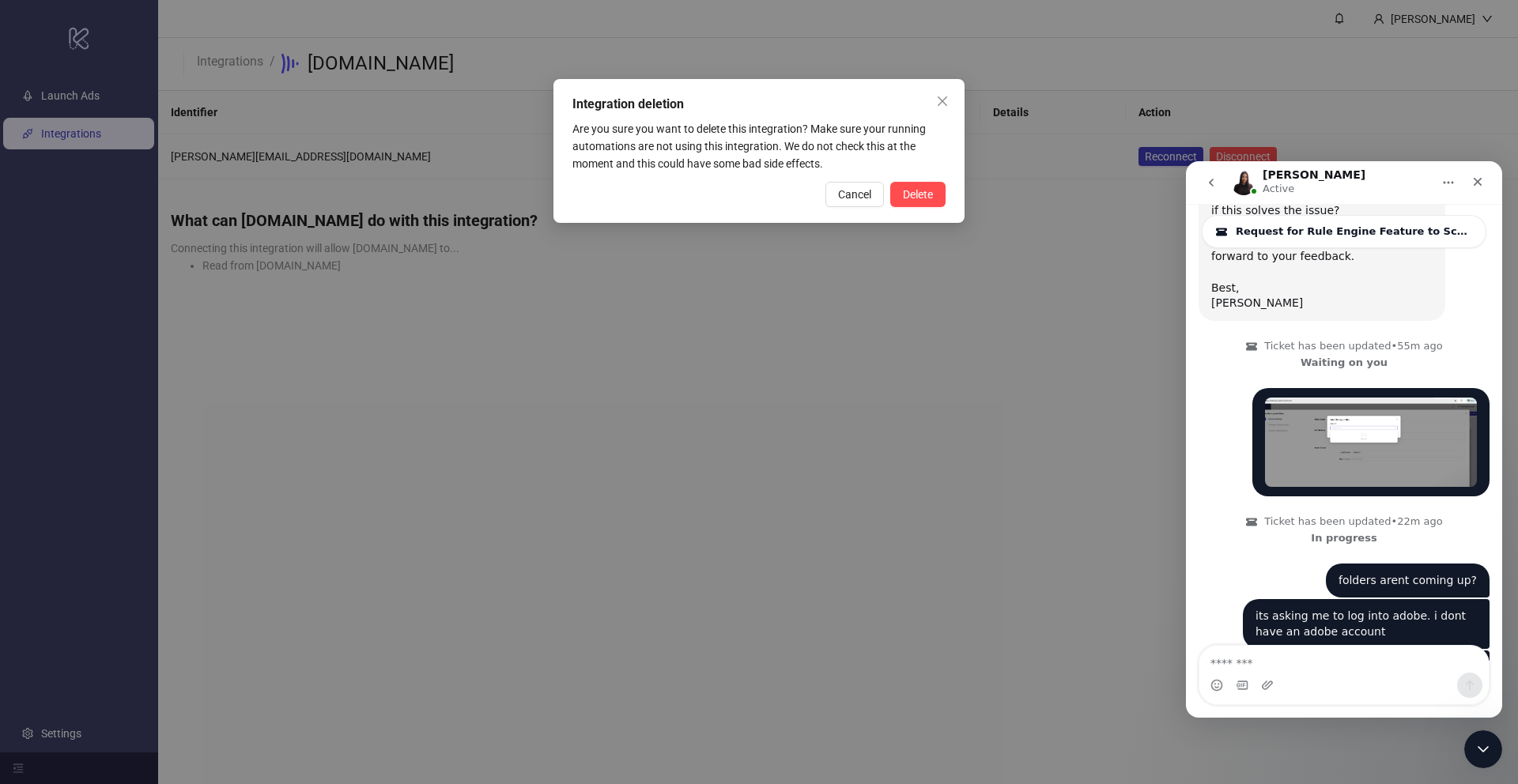
click at [889, 182] on div "Cancel Delete" at bounding box center [759, 194] width 373 height 25
click at [933, 202] on button "Delete" at bounding box center [918, 194] width 55 height 25
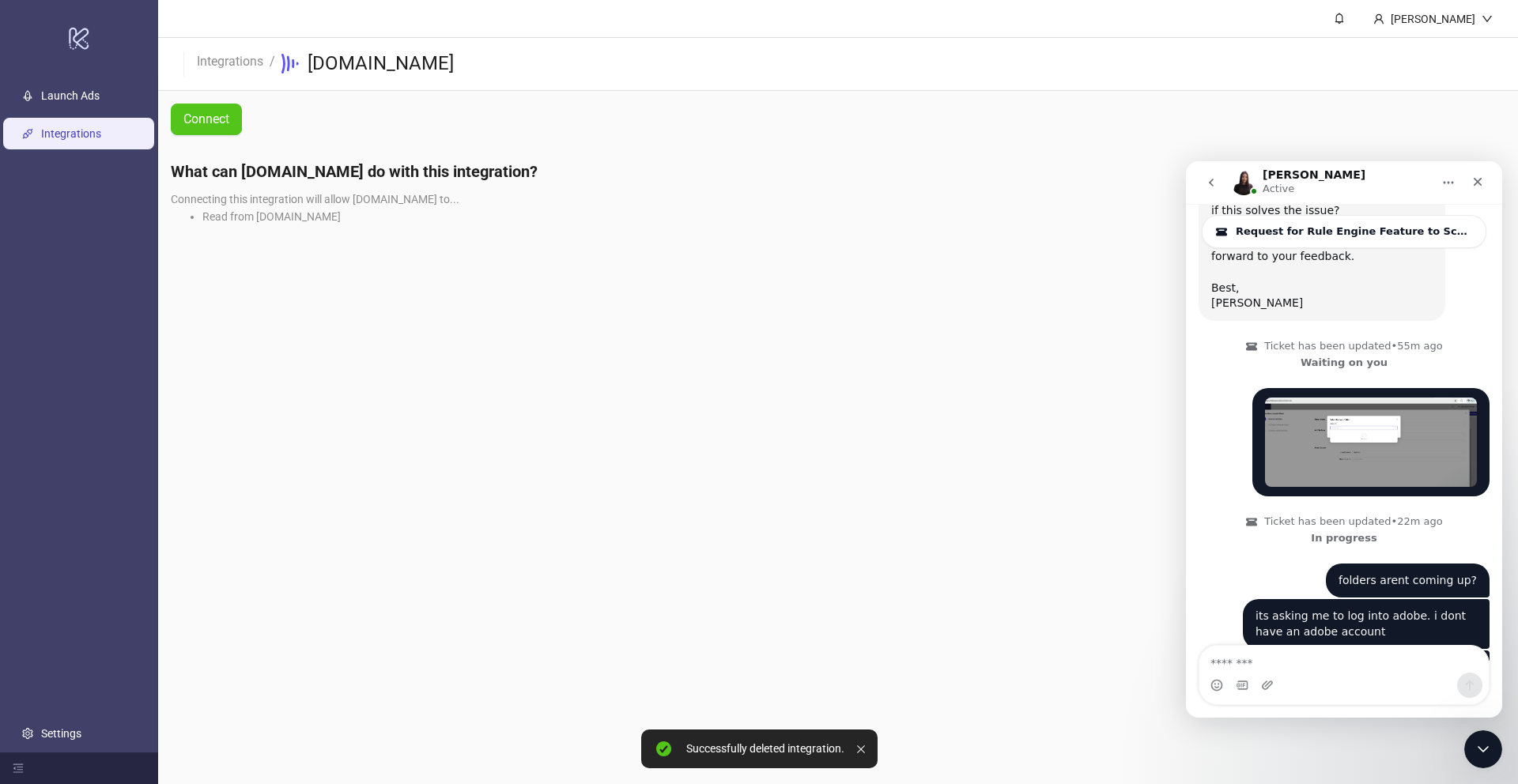
click at [199, 125] on span "Connect" at bounding box center [207, 119] width 46 height 14
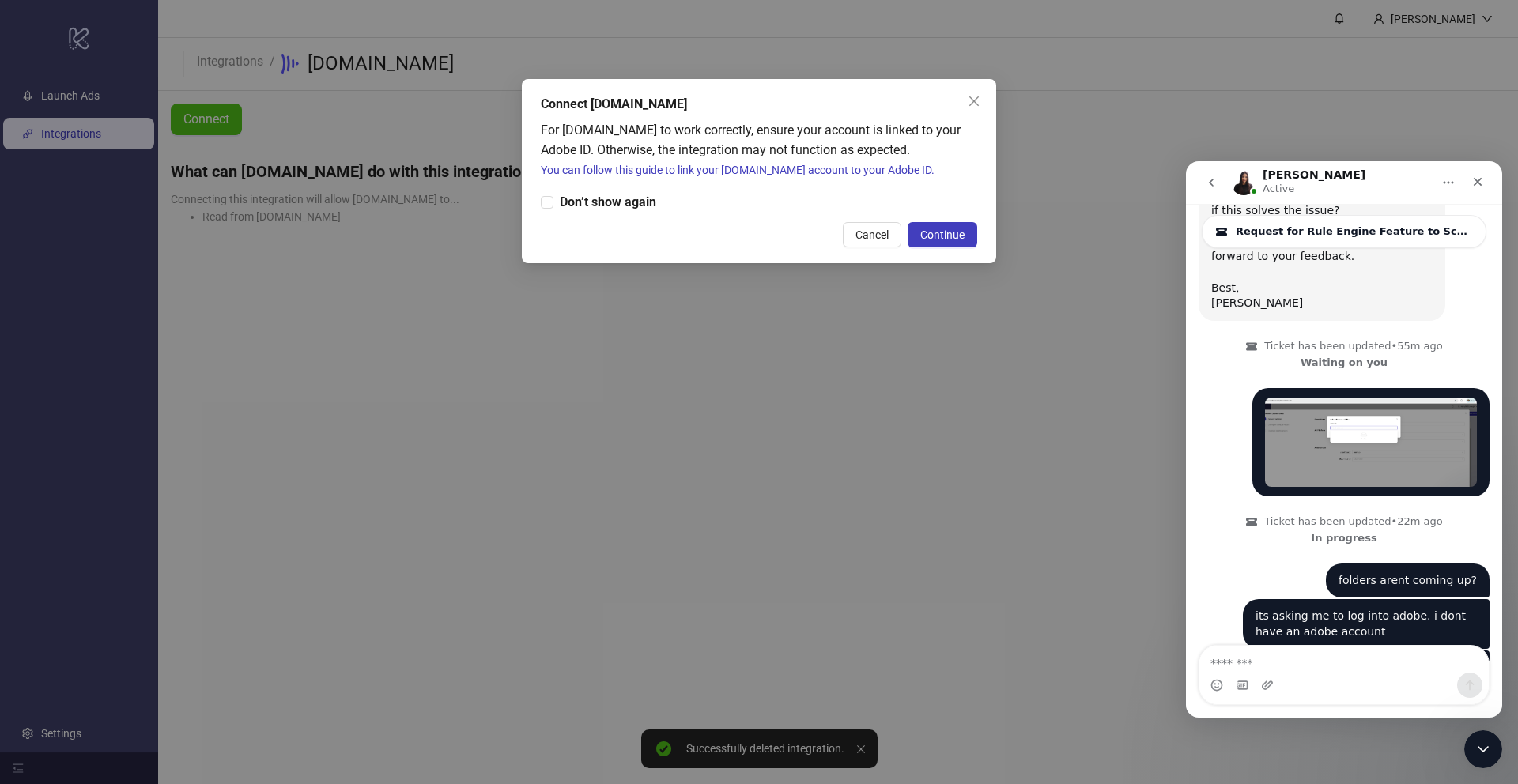
click at [262, 123] on div "Connect Frame.io For Frame.io to work correctly, ensure your account is linked …" at bounding box center [759, 392] width 1518 height 784
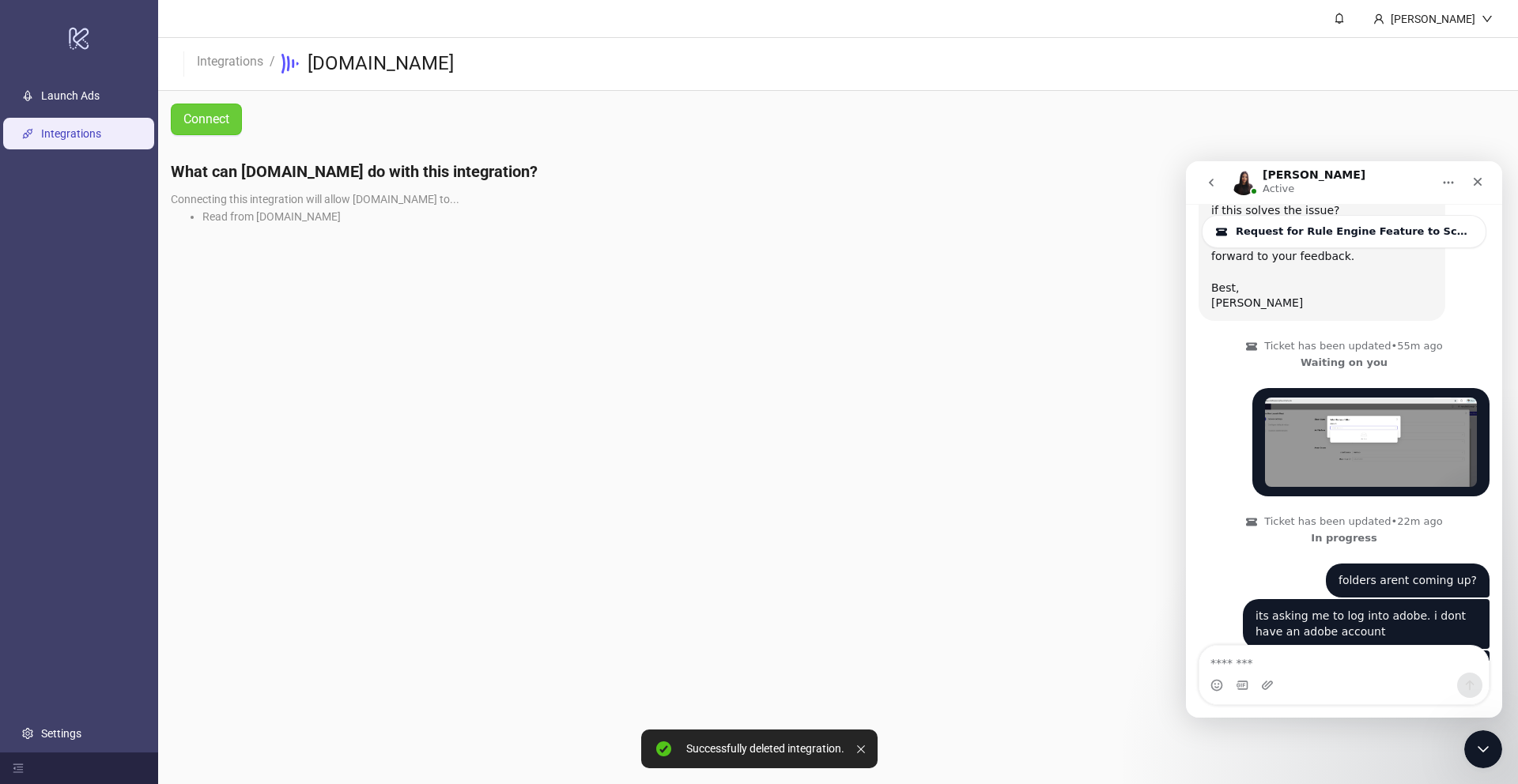
click at [238, 130] on button "Connect" at bounding box center [207, 119] width 71 height 32
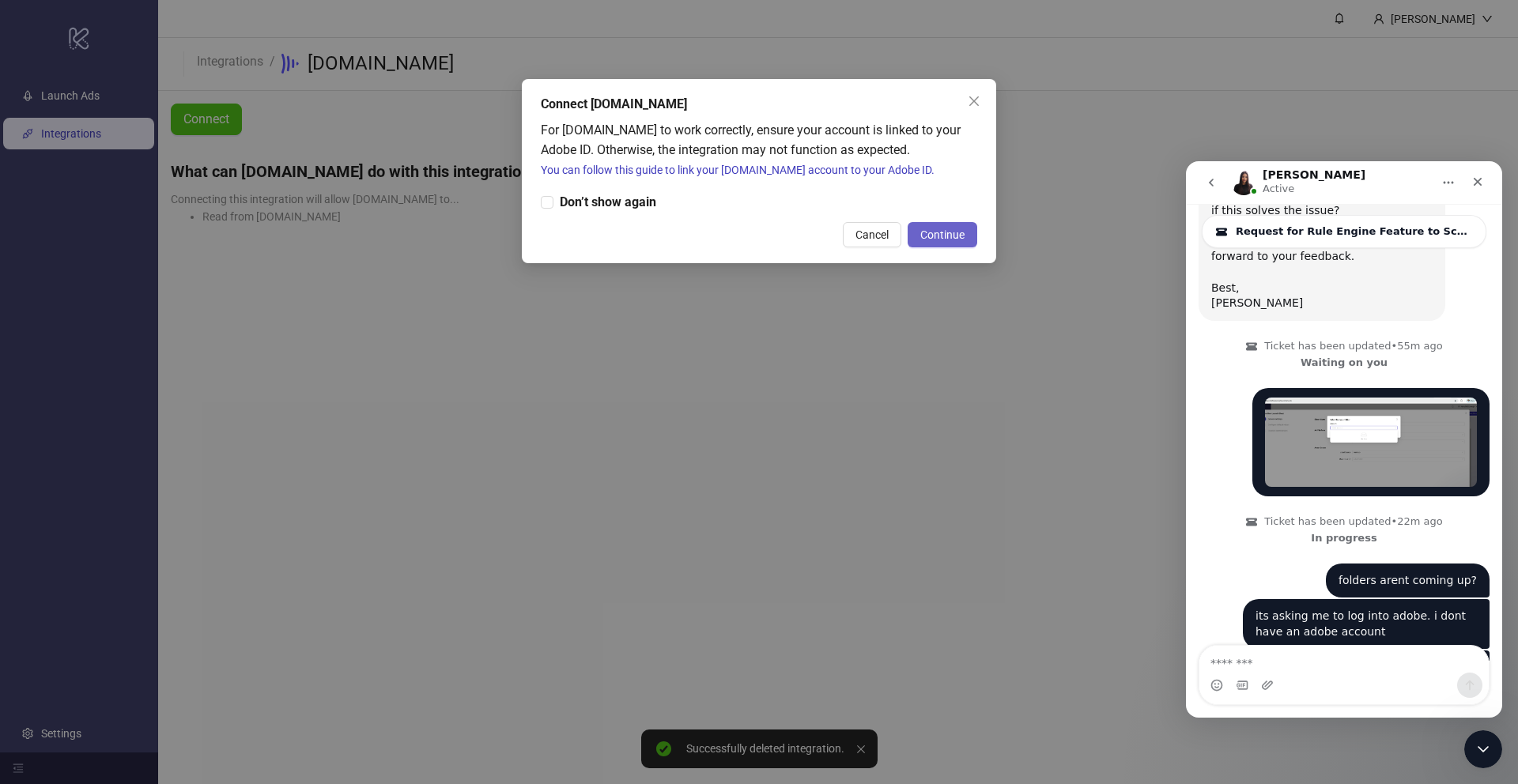
click at [962, 241] on button "Continue" at bounding box center [942, 234] width 70 height 25
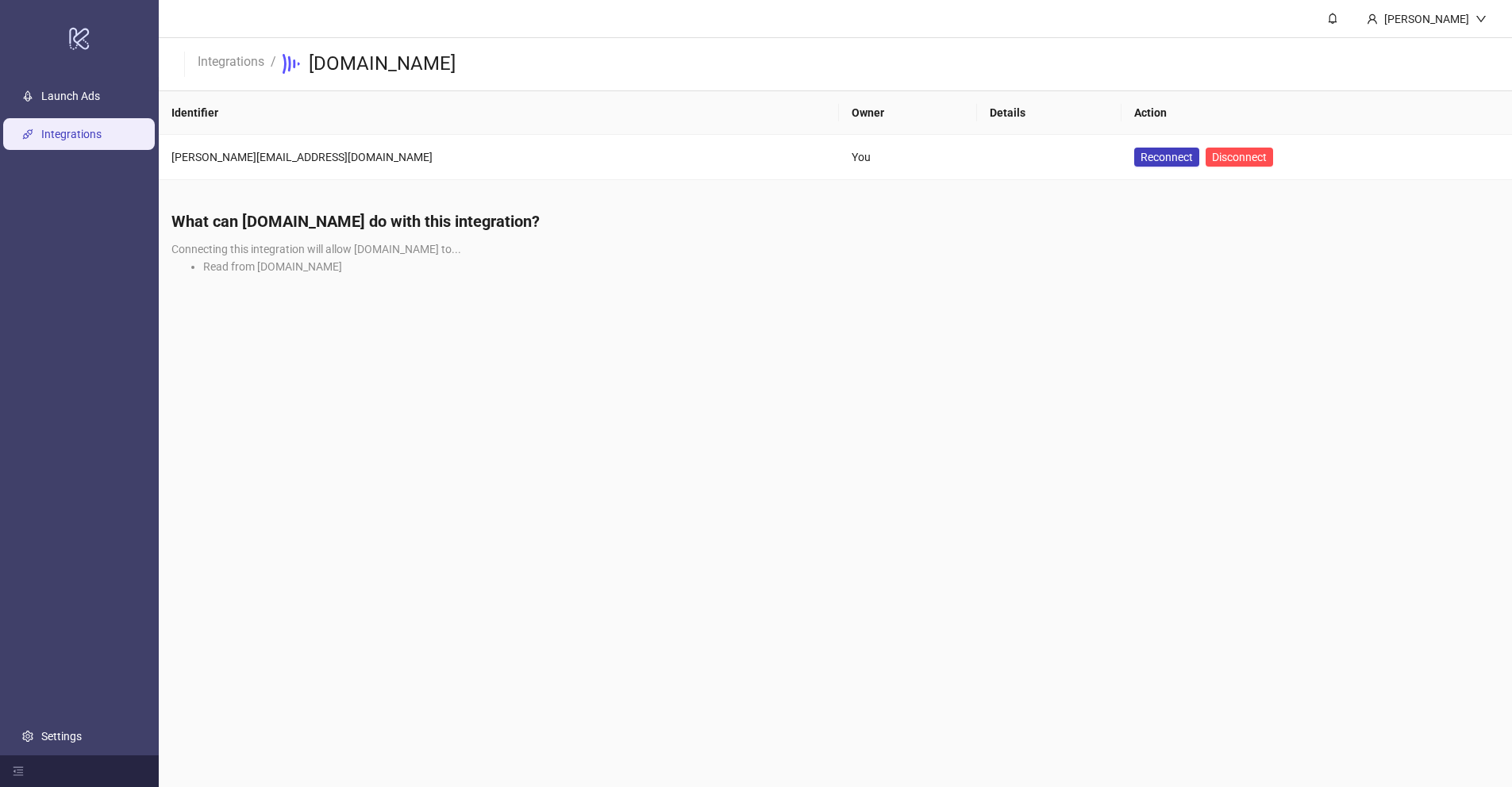
click at [215, 212] on h4 "What can [DOMAIN_NAME] do with this integration?" at bounding box center [835, 221] width 1328 height 22
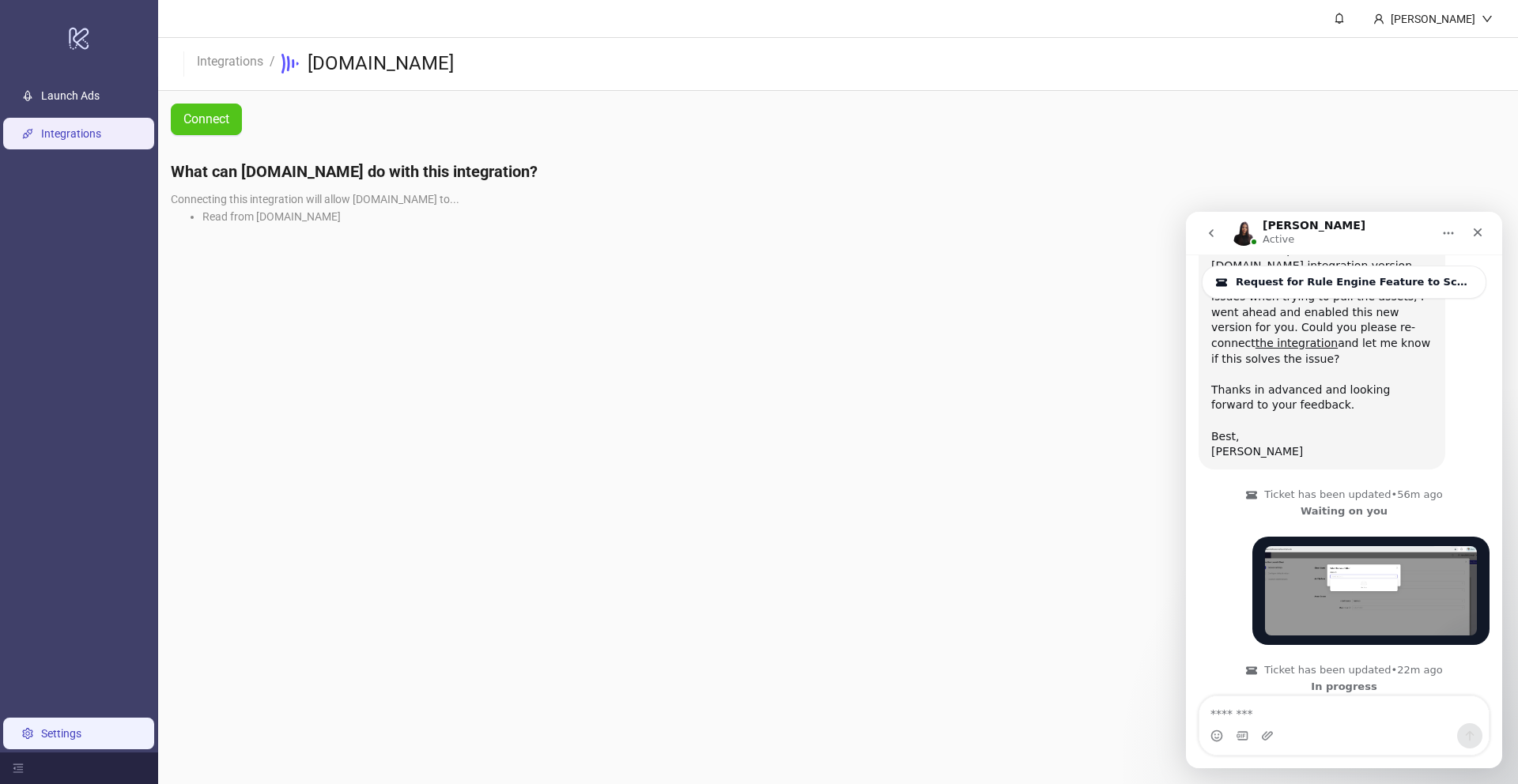
click at [61, 728] on link "Settings" at bounding box center [61, 733] width 40 height 12
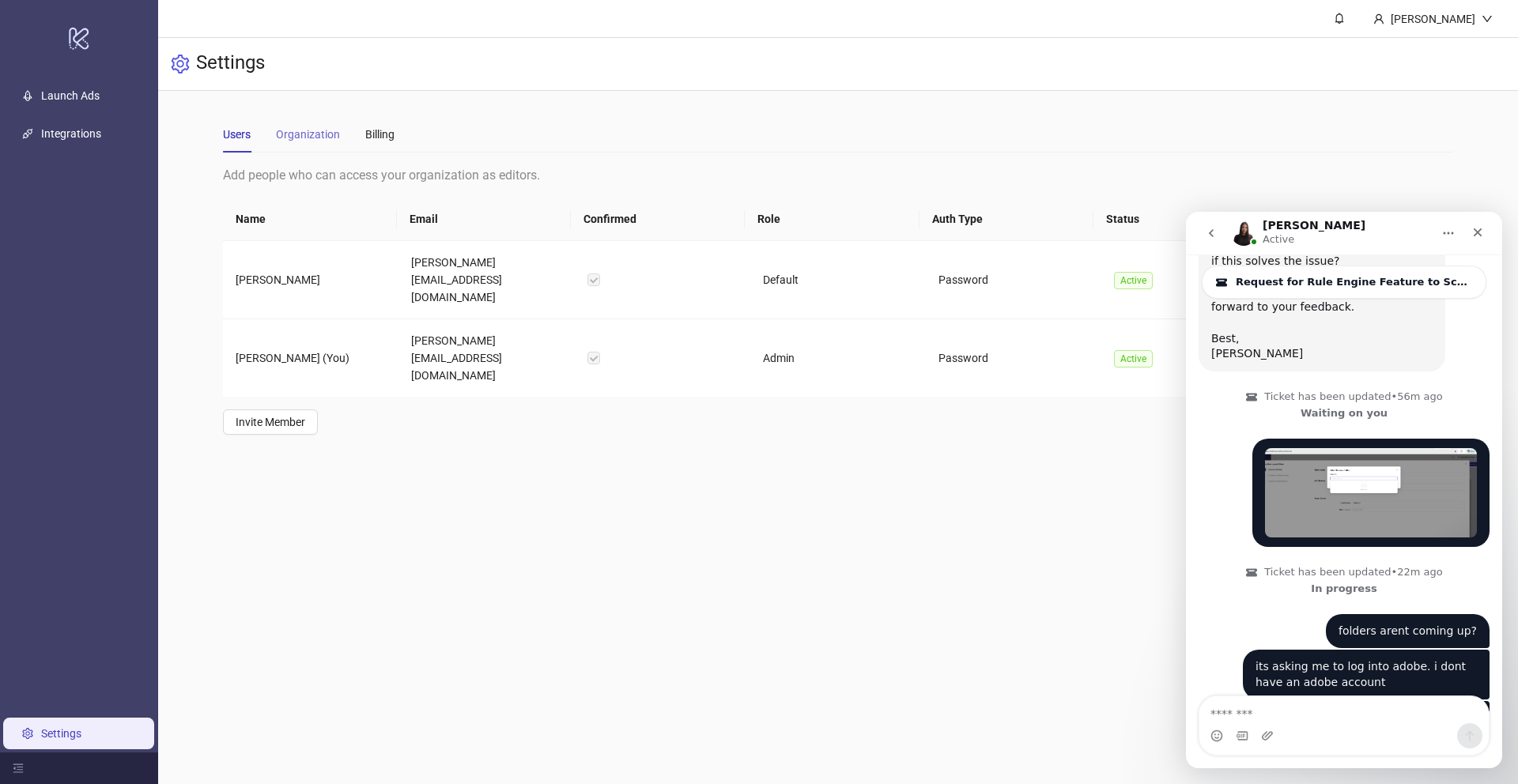
click at [312, 122] on div "Organization" at bounding box center [308, 135] width 64 height 36
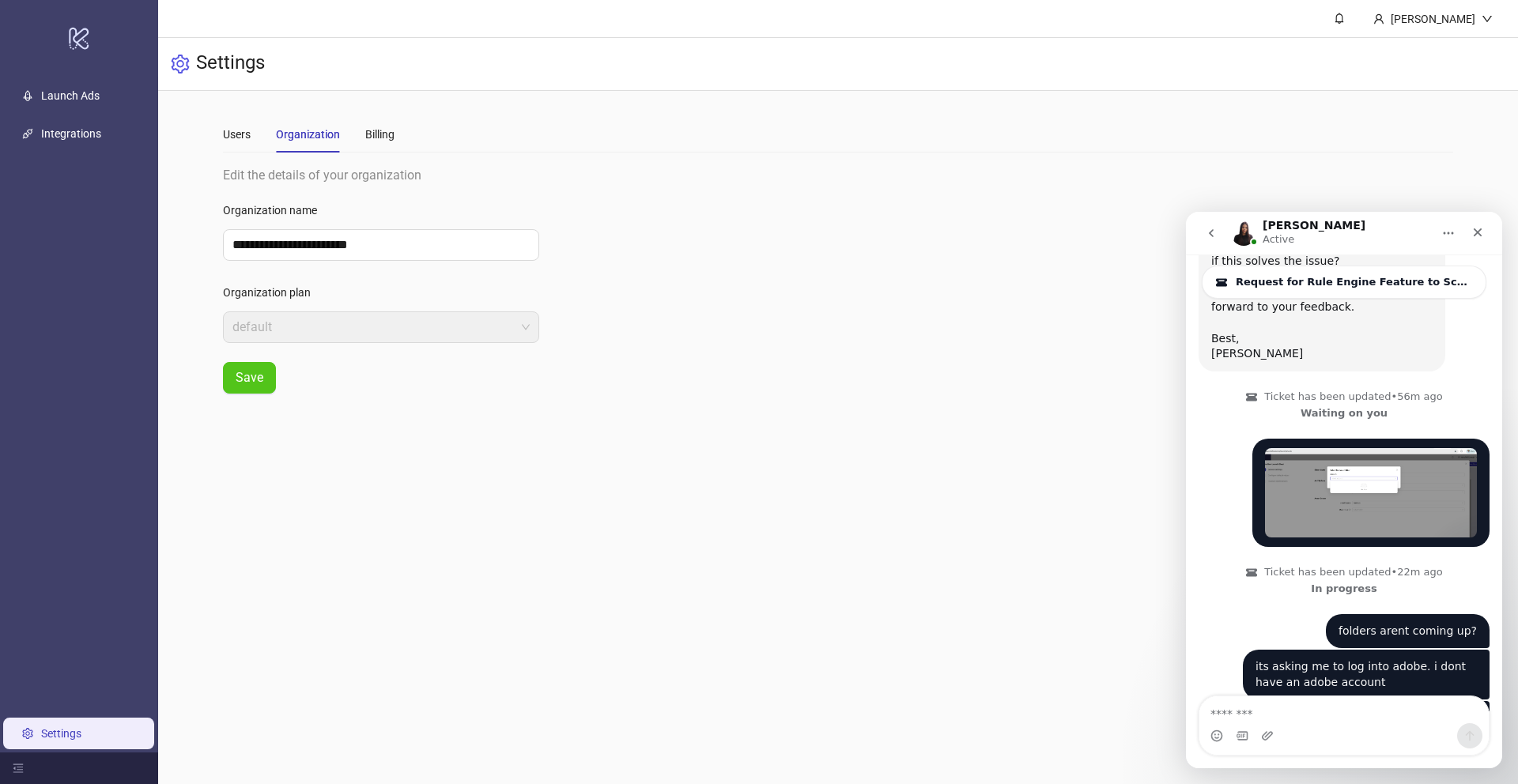
click at [400, 127] on div "Users Organization Billing" at bounding box center [838, 135] width 1230 height 36
click at [369, 139] on div "Billing" at bounding box center [380, 134] width 30 height 17
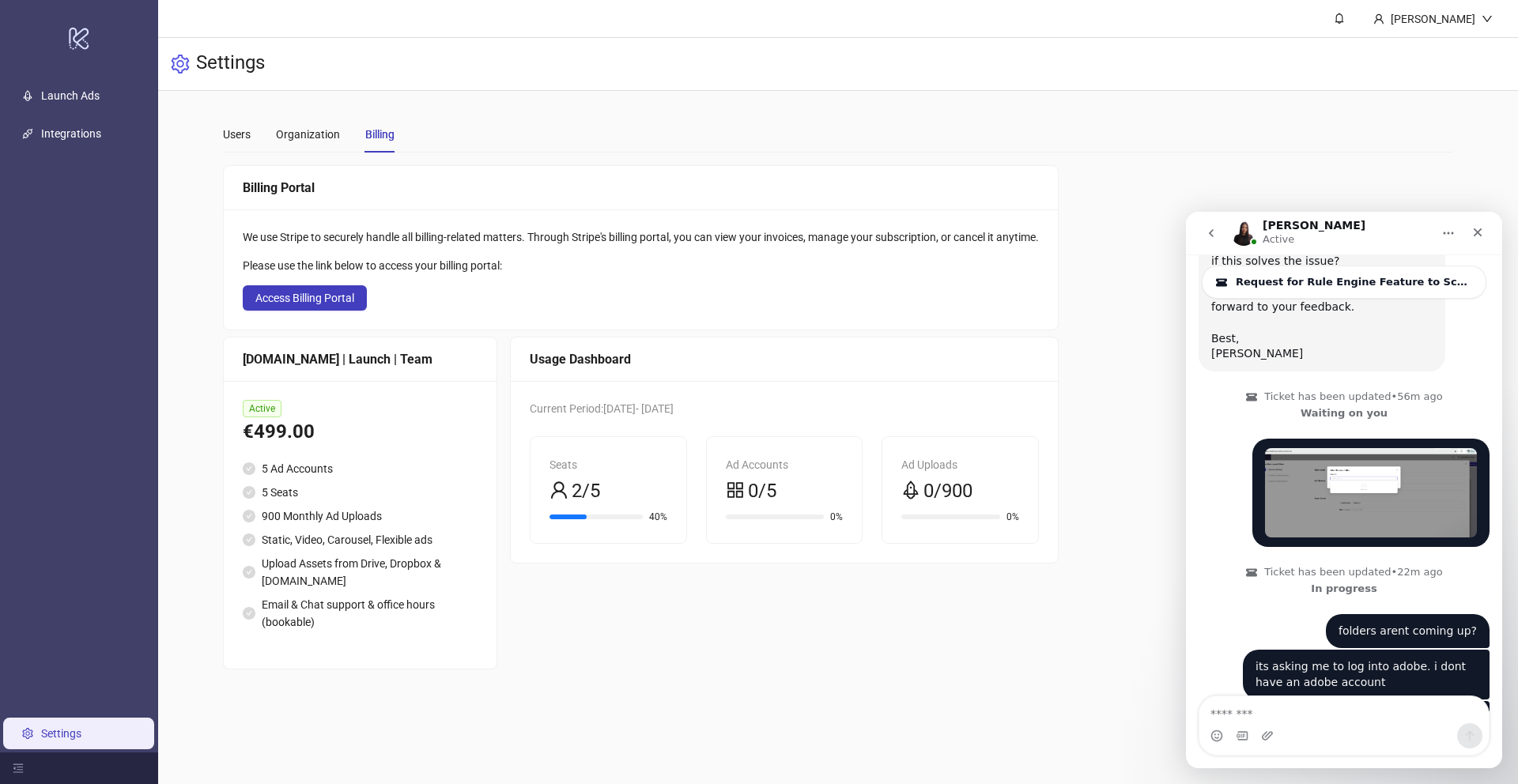
click at [262, 135] on div "Users Organization Billing" at bounding box center [308, 135] width 171 height 36
click at [94, 102] on link "Launch Ads" at bounding box center [70, 95] width 58 height 12
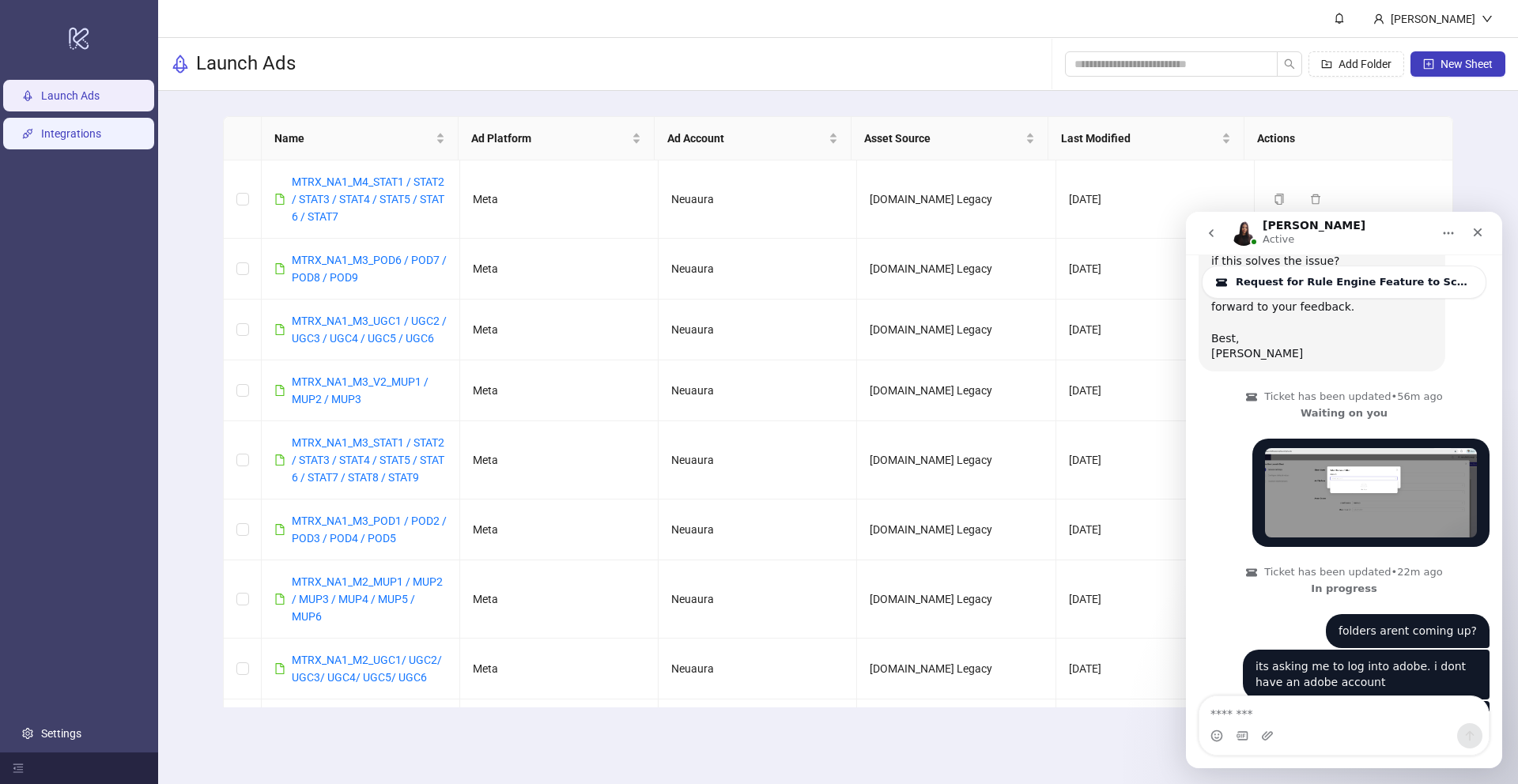
click at [93, 139] on link "Integrations" at bounding box center [71, 133] width 60 height 12
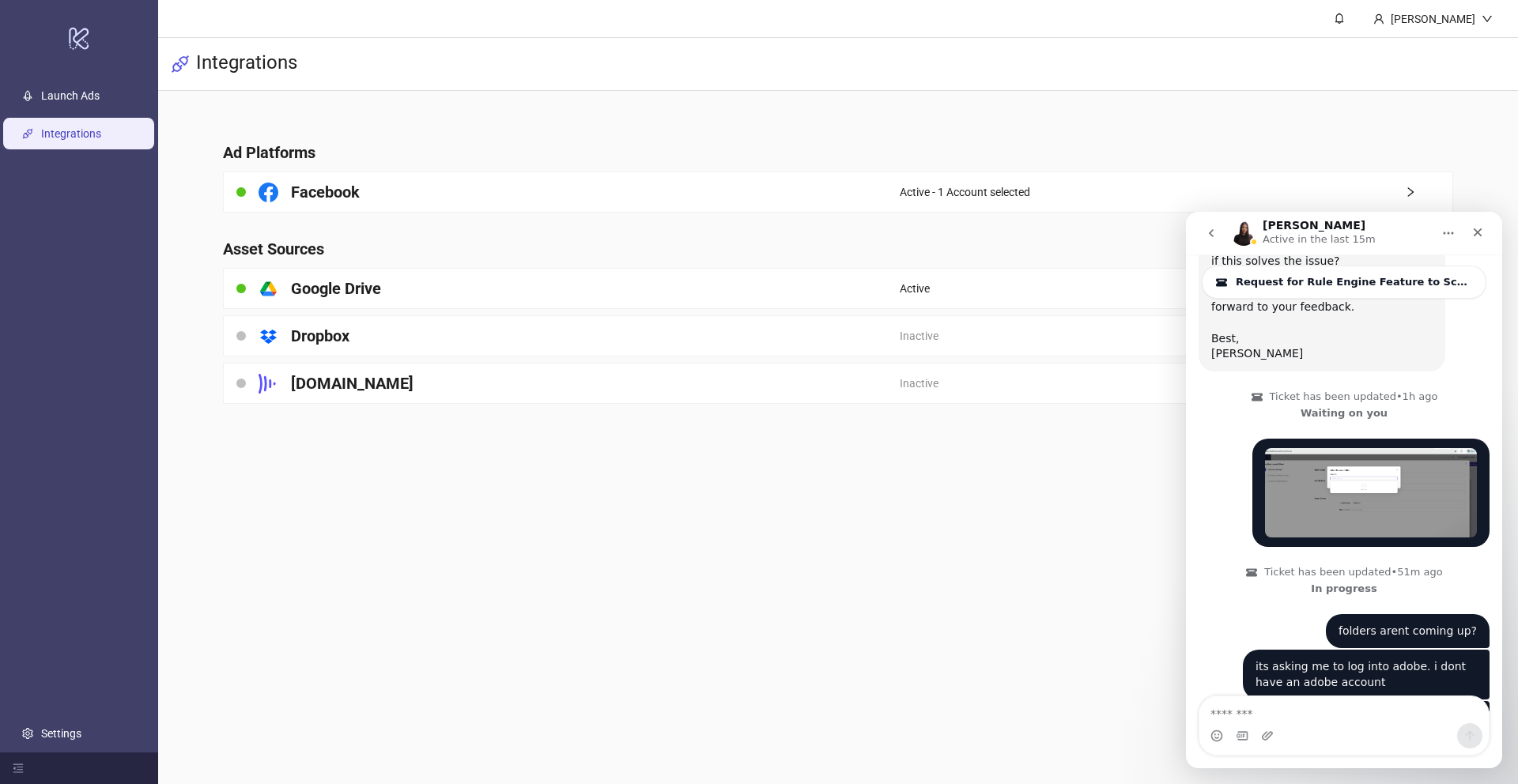
scroll to position [2090, 0]
